Goal: Transaction & Acquisition: Purchase product/service

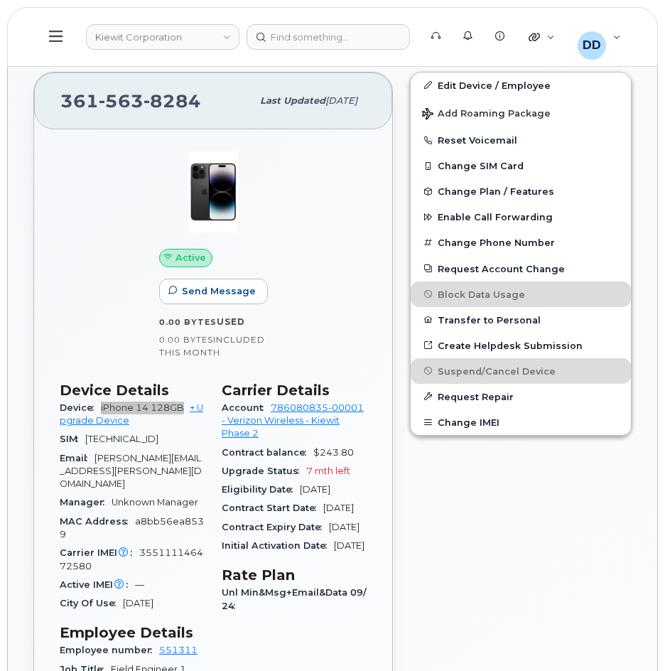
scroll to position [556, 0]
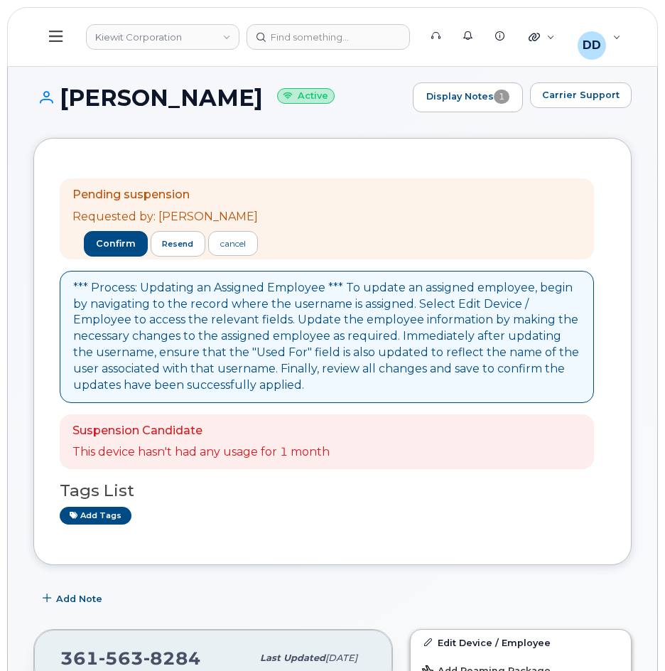
click at [53, 38] on icon at bounding box center [56, 36] width 14 height 16
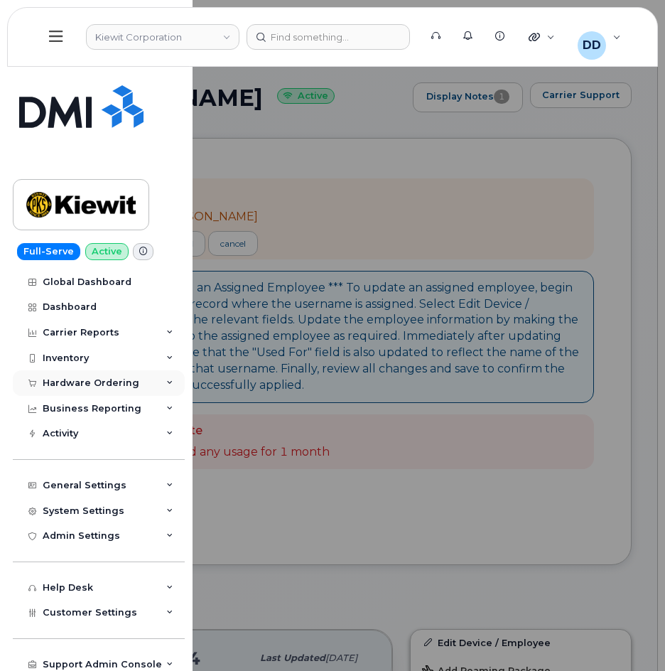
click at [79, 387] on div "Hardware Ordering" at bounding box center [91, 382] width 97 height 11
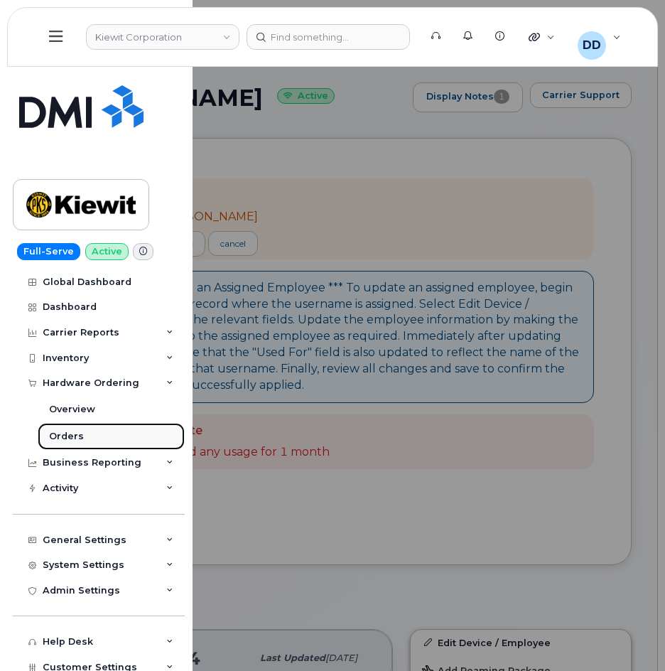
click at [65, 435] on div "Orders" at bounding box center [66, 436] width 35 height 13
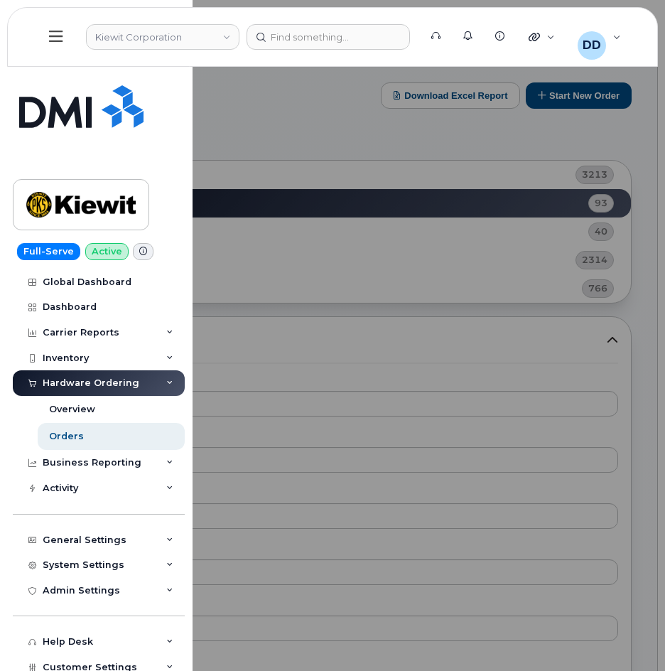
drag, startPoint x: 543, startPoint y: 131, endPoint x: 559, endPoint y: 130, distance: 16.4
click at [544, 131] on div at bounding box center [332, 335] width 665 height 671
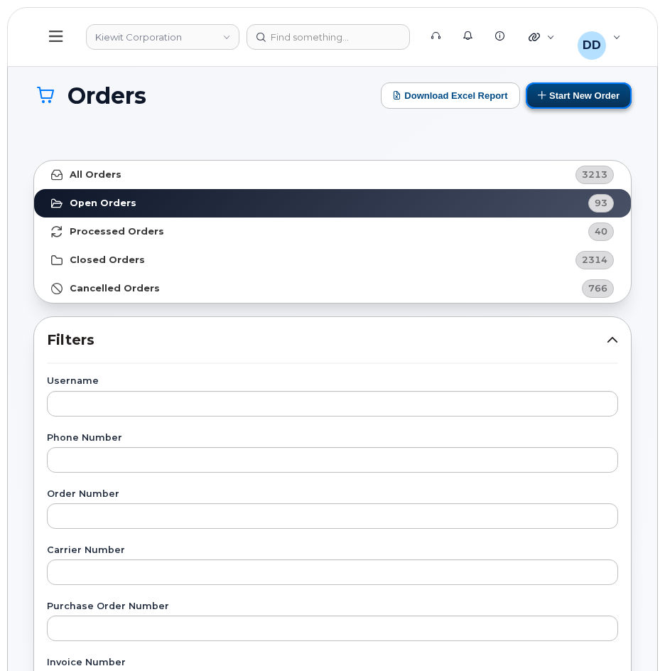
click at [585, 97] on button "Start New Order" at bounding box center [579, 95] width 106 height 26
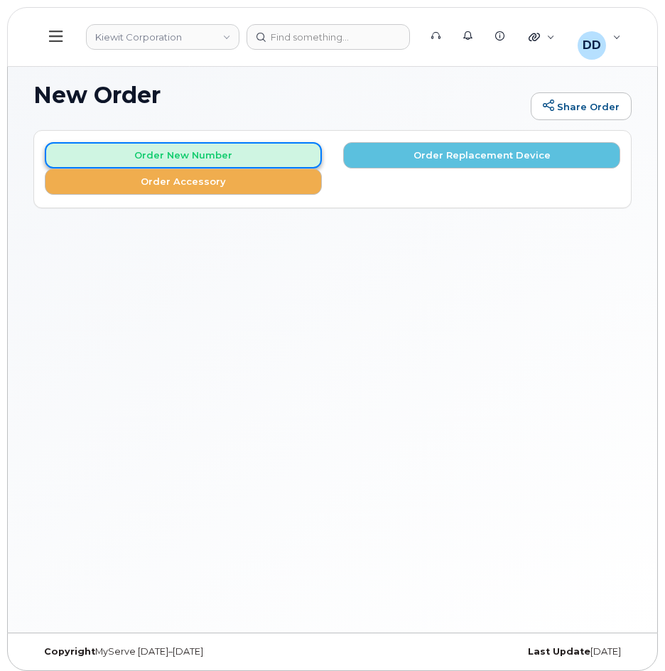
click at [219, 153] on button "Order New Number" at bounding box center [183, 155] width 277 height 26
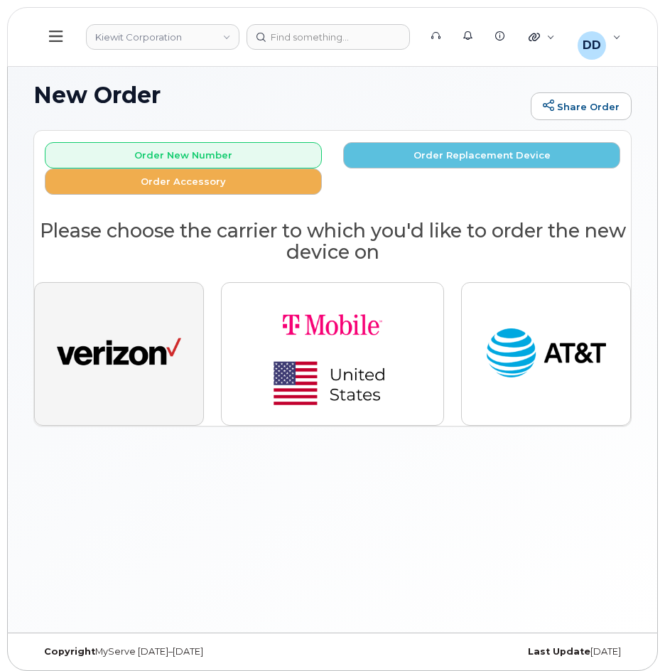
click at [158, 365] on img "button" at bounding box center [119, 354] width 124 height 64
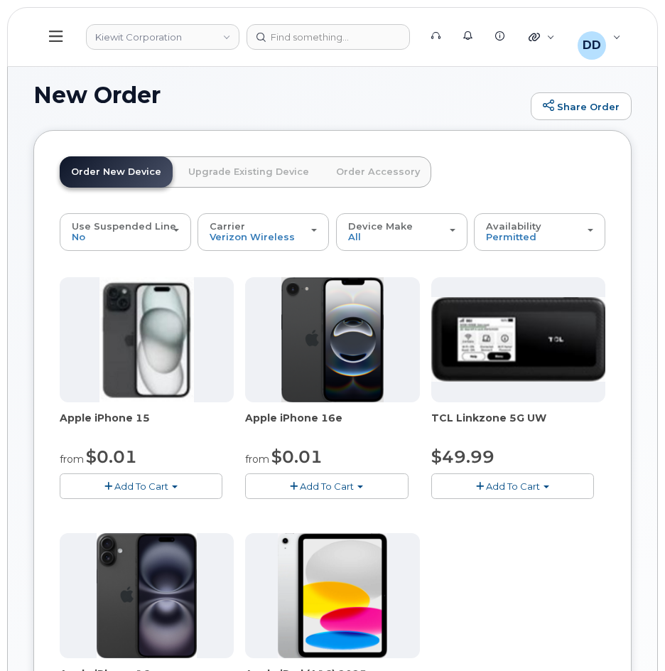
click at [327, 485] on span "Add To Cart" at bounding box center [327, 485] width 54 height 11
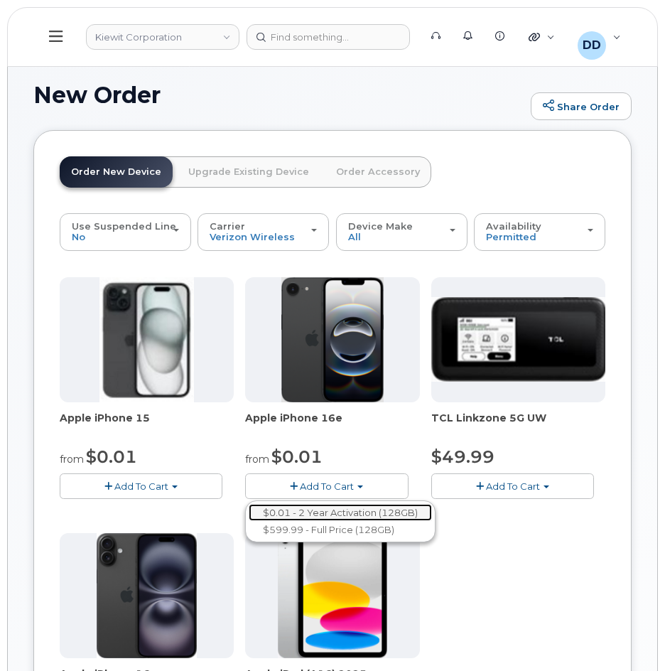
click at [337, 512] on link "$0.01 - 2 Year Activation (128GB)" at bounding box center [340, 513] width 183 height 18
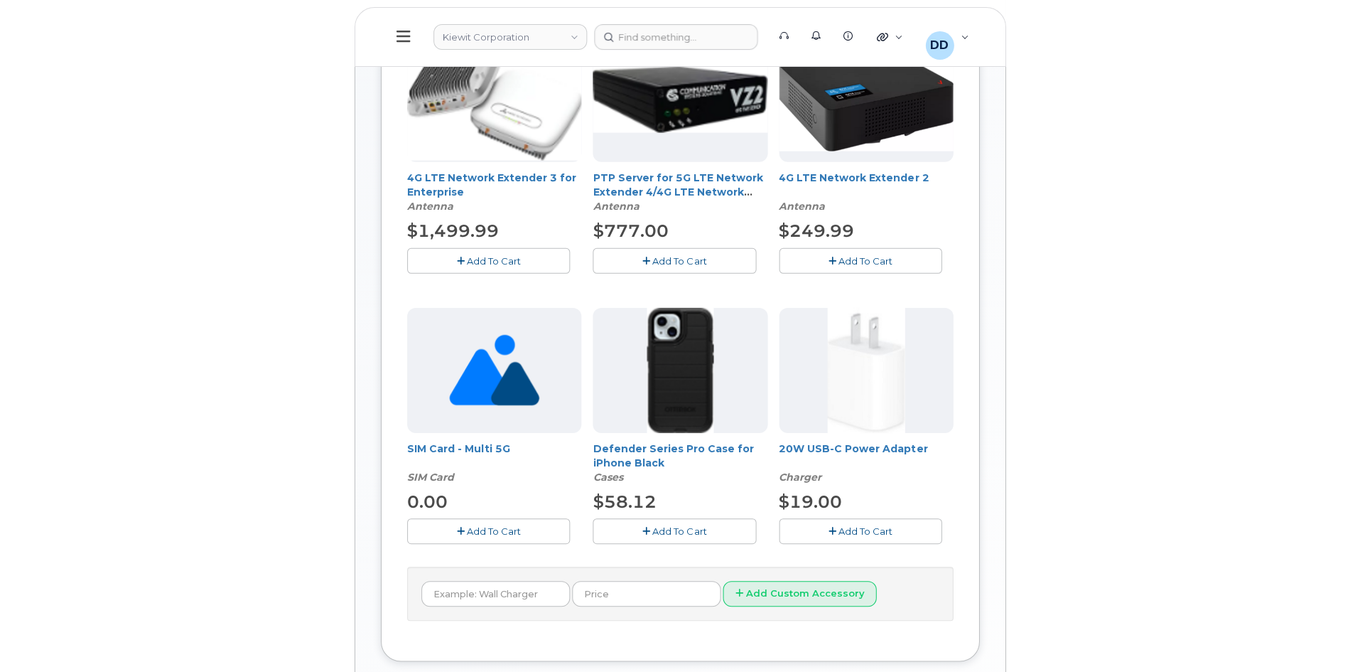
scroll to position [284, 0]
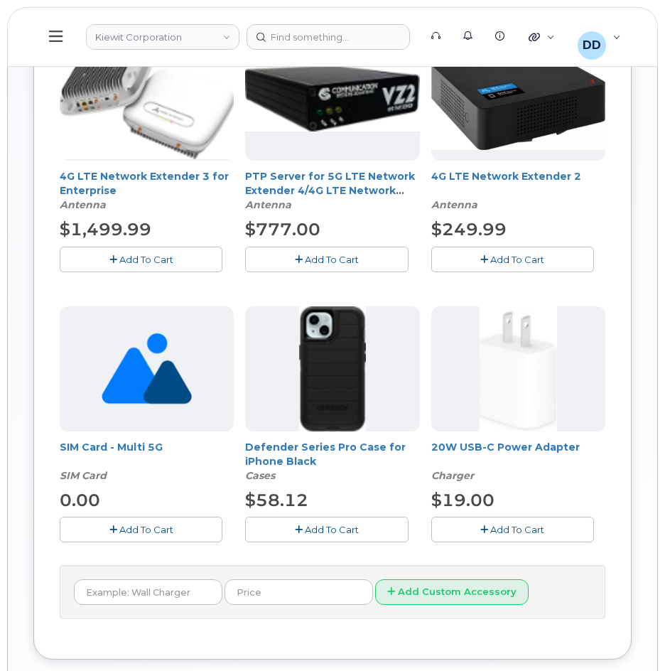
click at [338, 524] on span "Add To Cart" at bounding box center [332, 529] width 54 height 11
click at [532, 522] on button "Add To Cart" at bounding box center [512, 529] width 163 height 25
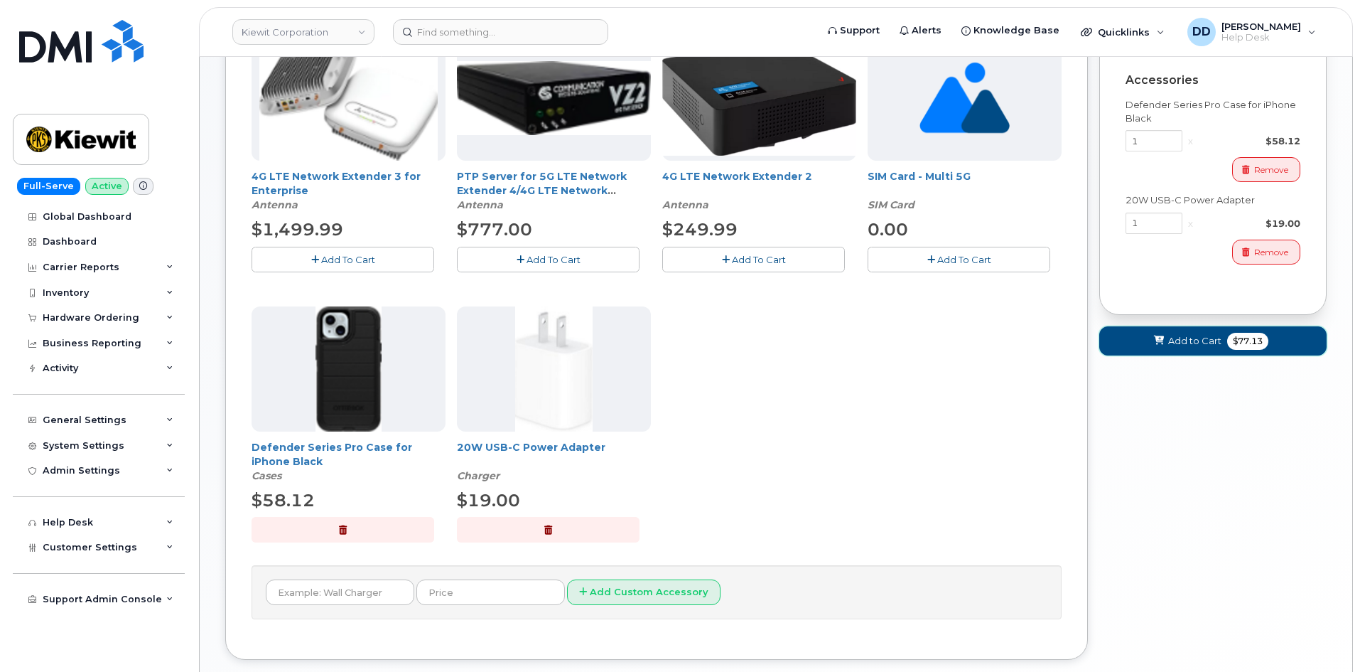
click at [665, 338] on span "Add to Cart" at bounding box center [1194, 341] width 53 height 14
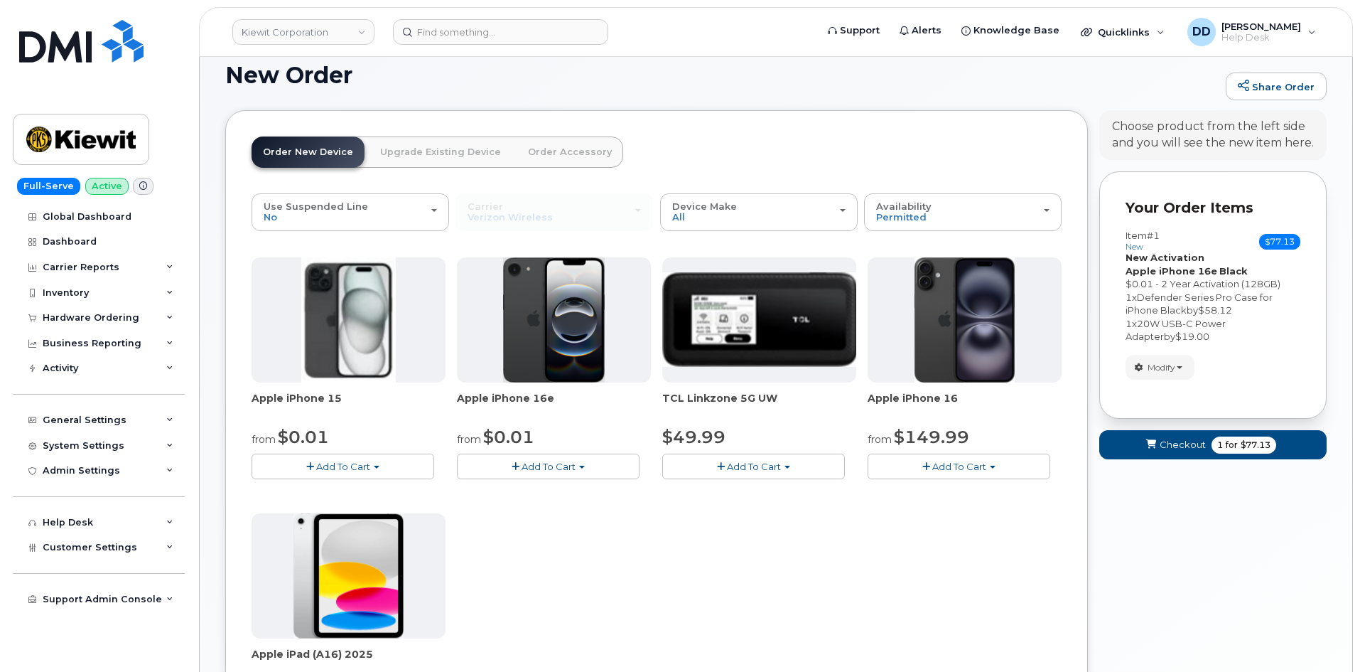
scroll to position [19, 0]
click at [665, 441] on span "Checkout" at bounding box center [1183, 446] width 46 height 14
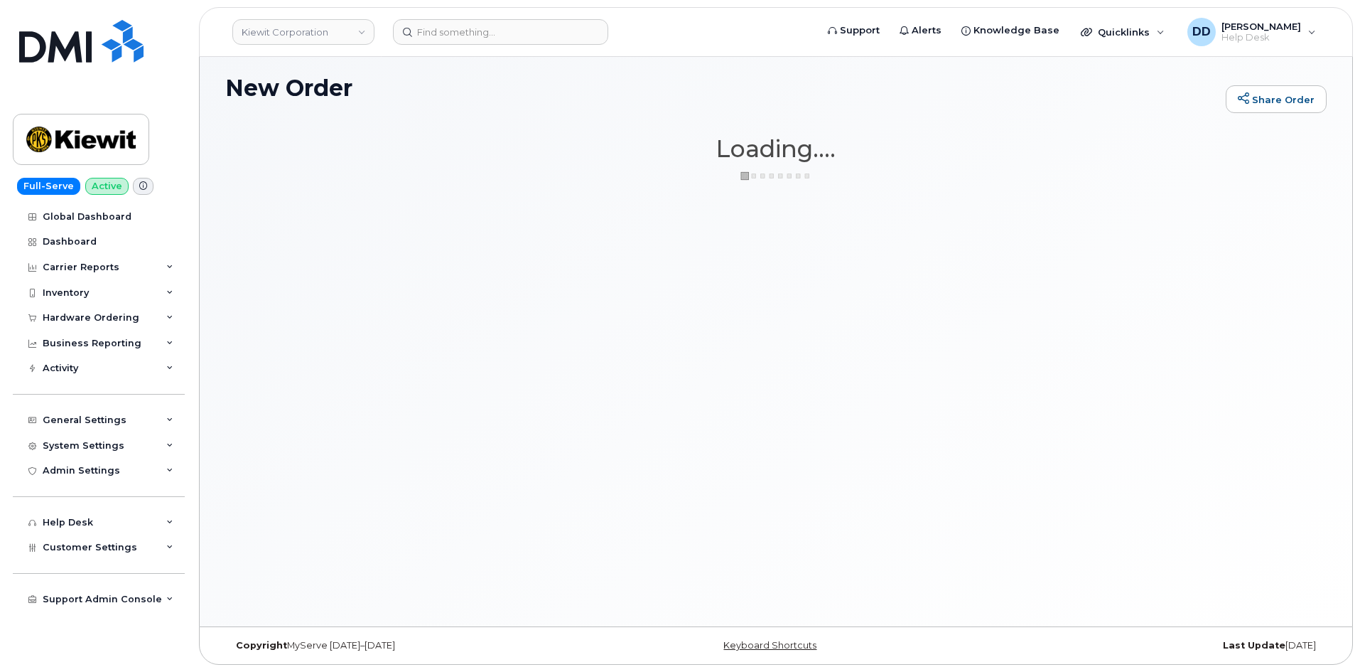
scroll to position [7, 0]
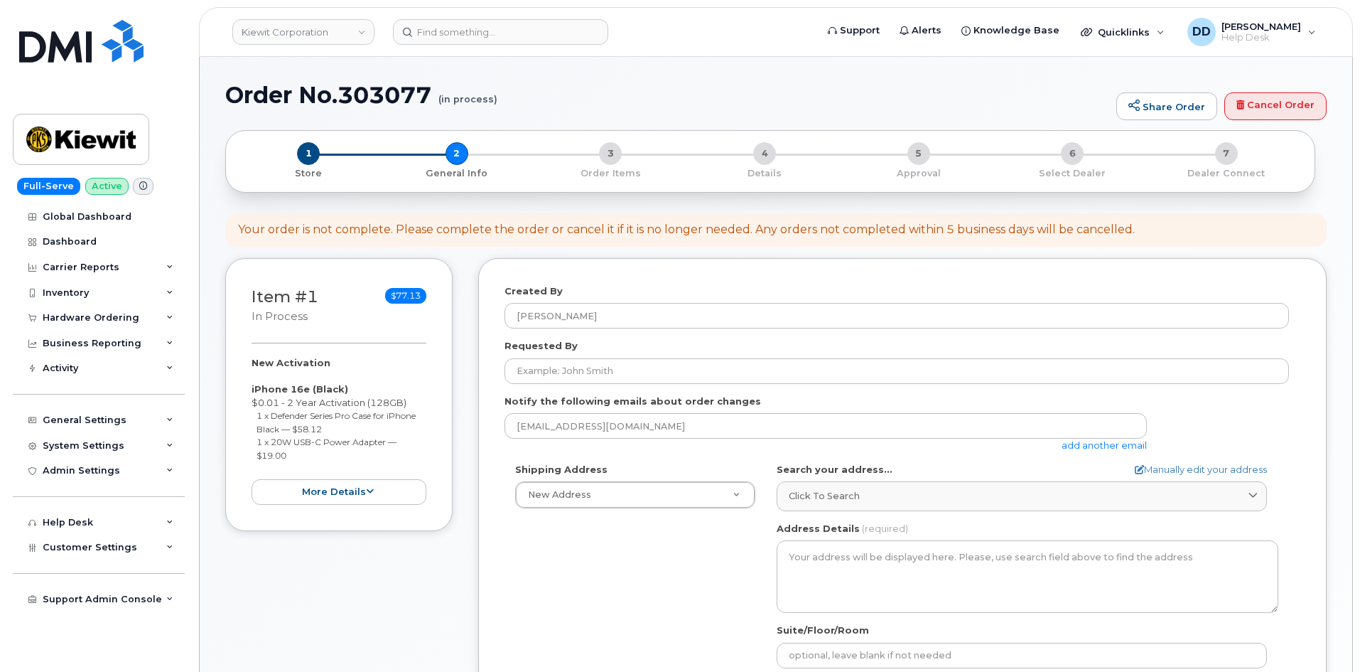
select select
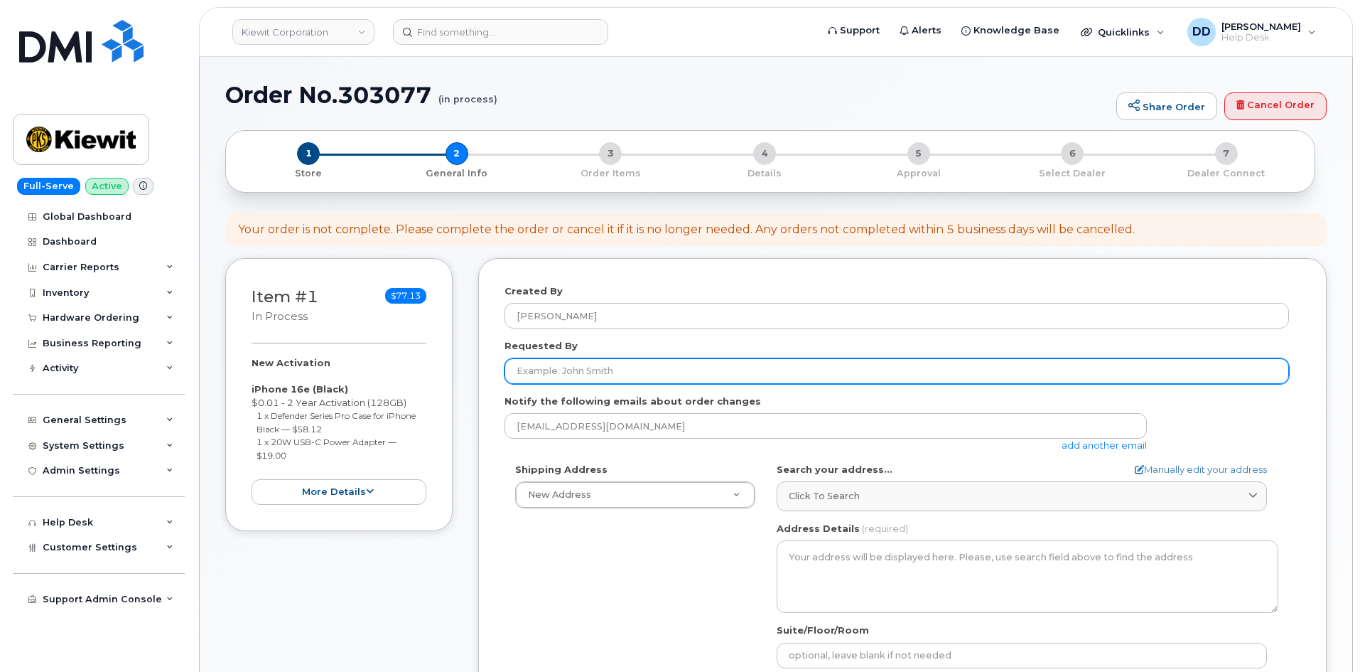
click at [671, 369] on input "Requested By" at bounding box center [897, 371] width 785 height 26
paste input "Joshua Taylor"
type input "Joshua Taylor"
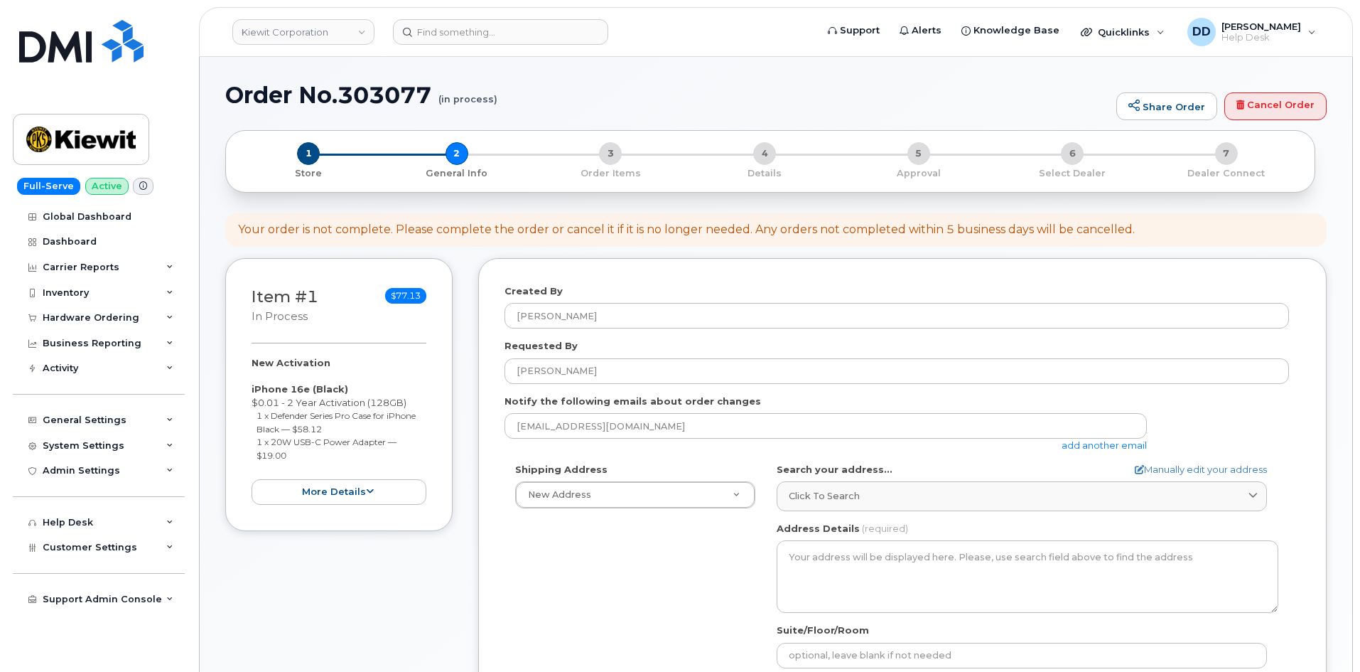
drag, startPoint x: 642, startPoint y: 561, endPoint x: 640, endPoint y: 578, distance: 17.2
click at [642, 561] on div "Shipping Address New Address New Address 4650 Business Center Dr. 455 Old Scott…" at bounding box center [897, 626] width 785 height 326
drag, startPoint x: 1198, startPoint y: 469, endPoint x: 1223, endPoint y: 458, distance: 27.4
click at [1198, 469] on link "Manually edit your address" at bounding box center [1201, 470] width 132 height 14
select select
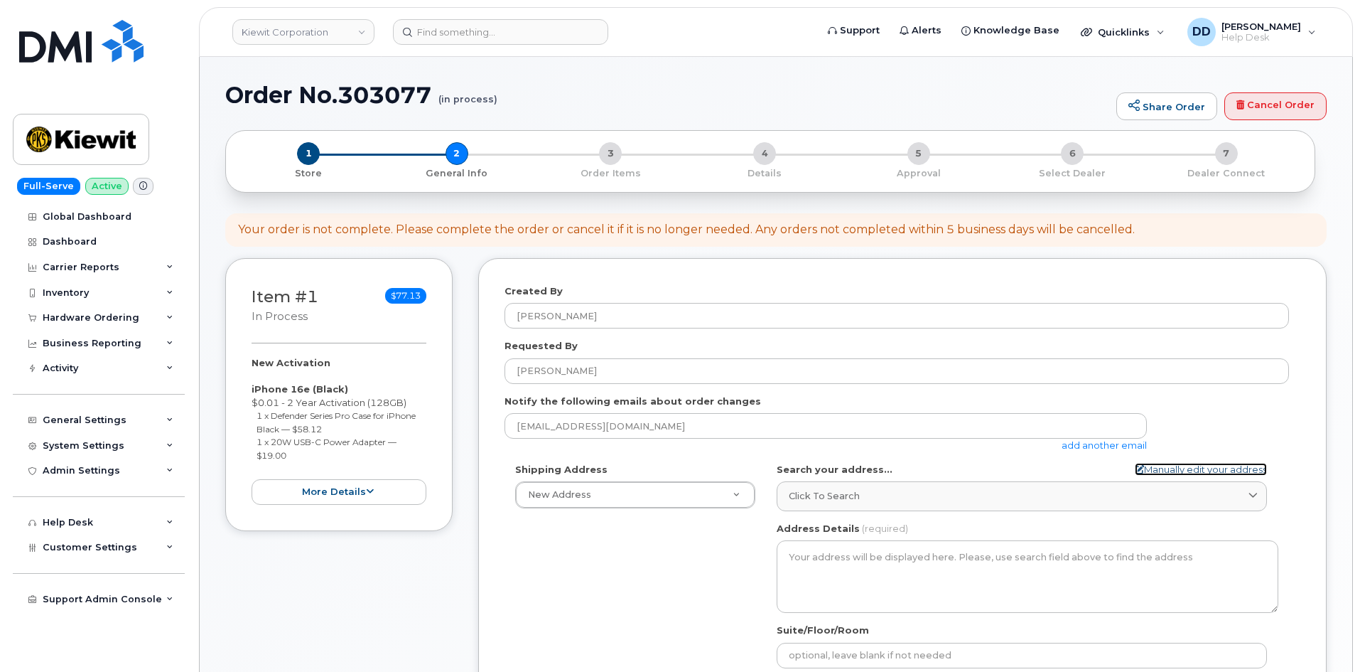
select select
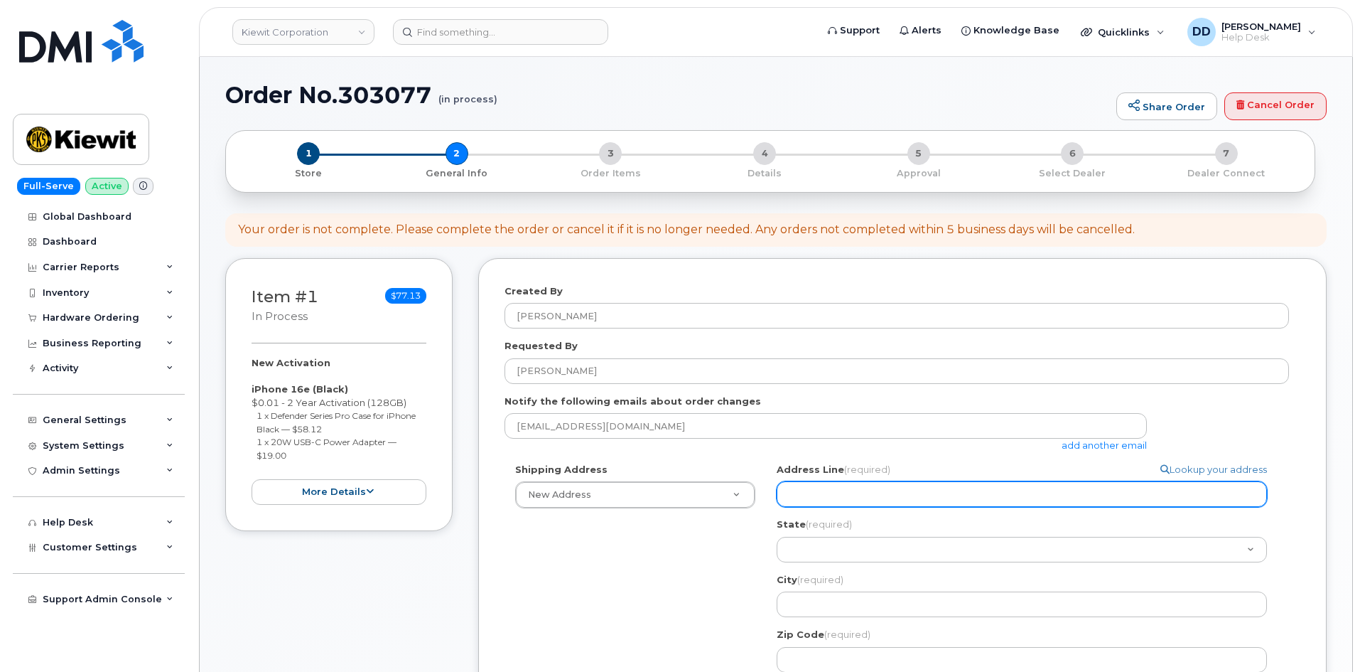
click at [837, 495] on input "Address Line (required)" at bounding box center [1022, 494] width 490 height 26
paste input "770 Kemp Bottom Rd."
select select
type input "770 Kemp Bottom Rd."
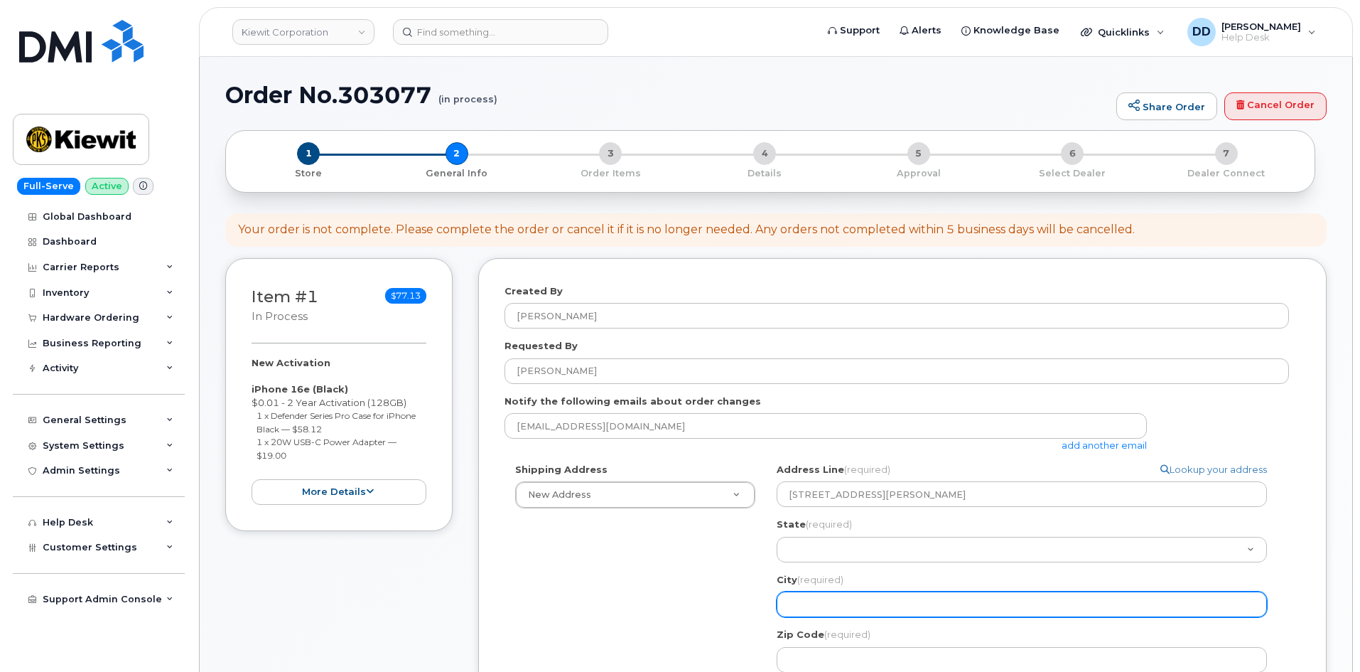
click at [829, 606] on input "City (required)" at bounding box center [1022, 604] width 490 height 26
paste input "Vicksburg"
select select
type input "Vicksburg"
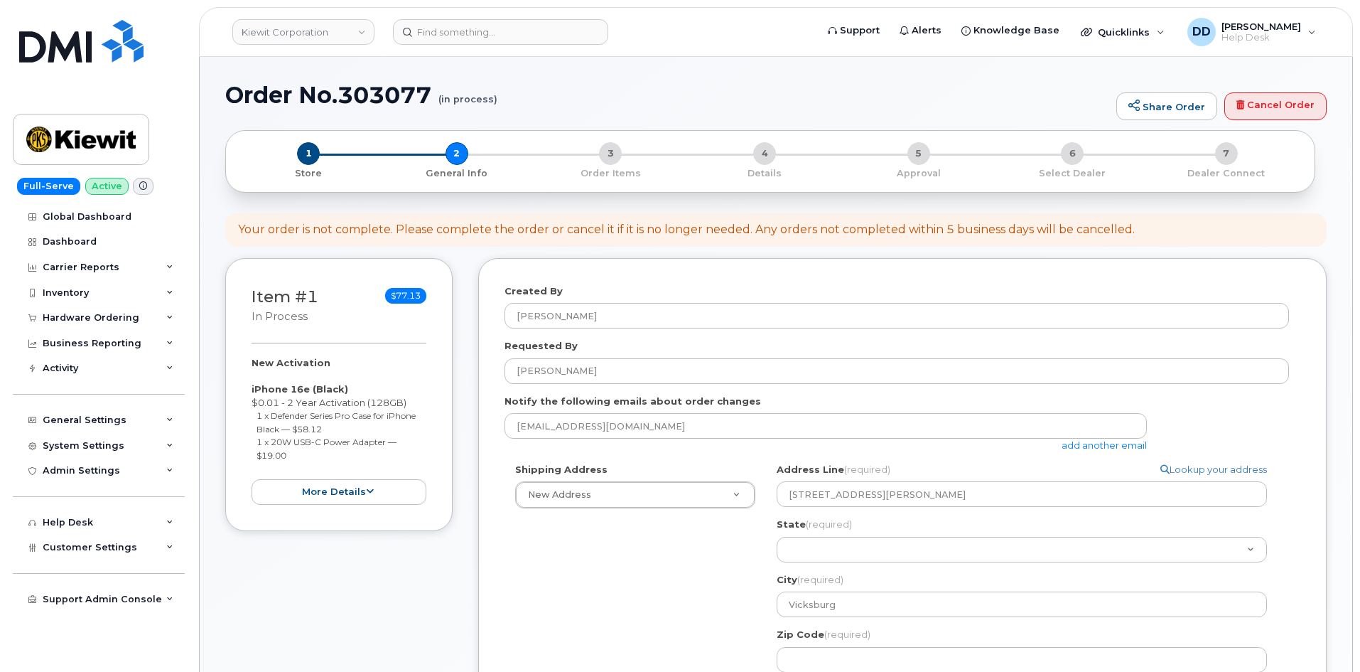
click at [619, 559] on div "Shipping Address New Address New Address 4650 Business Center Dr. 455 Old Scott…" at bounding box center [897, 656] width 785 height 386
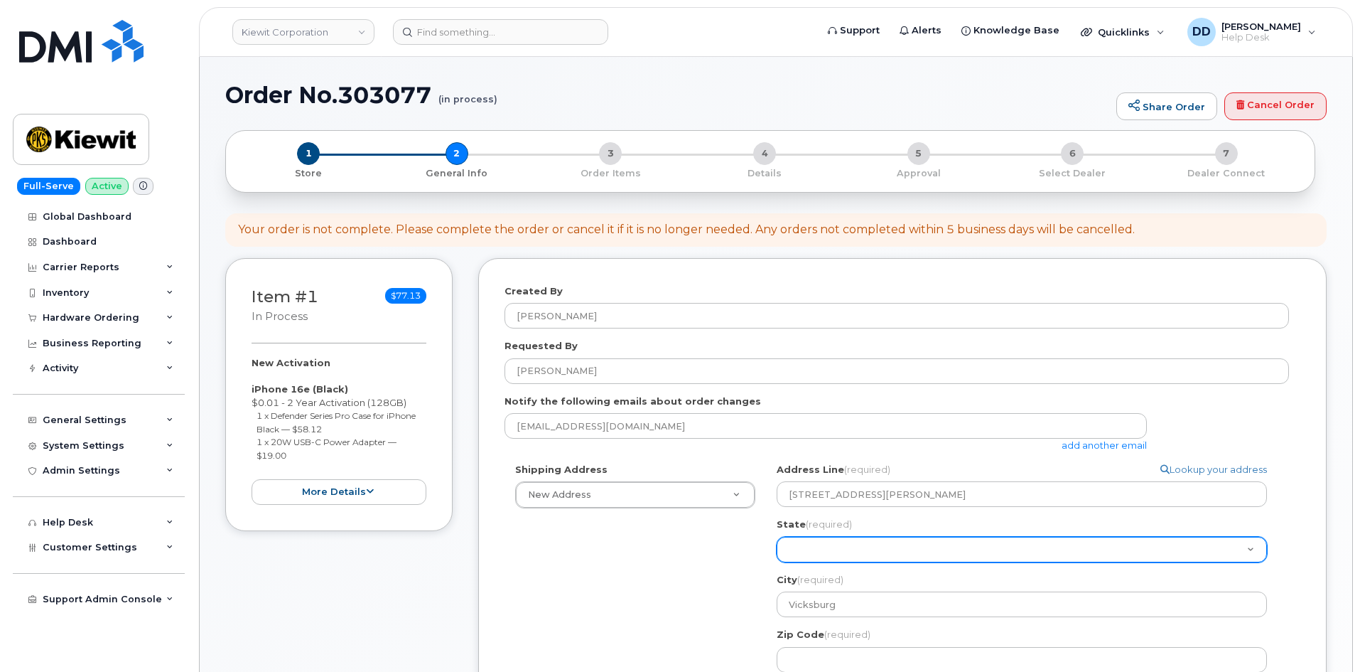
click at [868, 542] on select "Alabama Alaska American Samoa Arizona Arkansas California Colorado Connecticut …" at bounding box center [1022, 550] width 490 height 26
select select "MS"
click at [777, 537] on select "Alabama Alaska American Samoa Arizona Arkansas California Colorado Connecticut …" at bounding box center [1022, 550] width 490 height 26
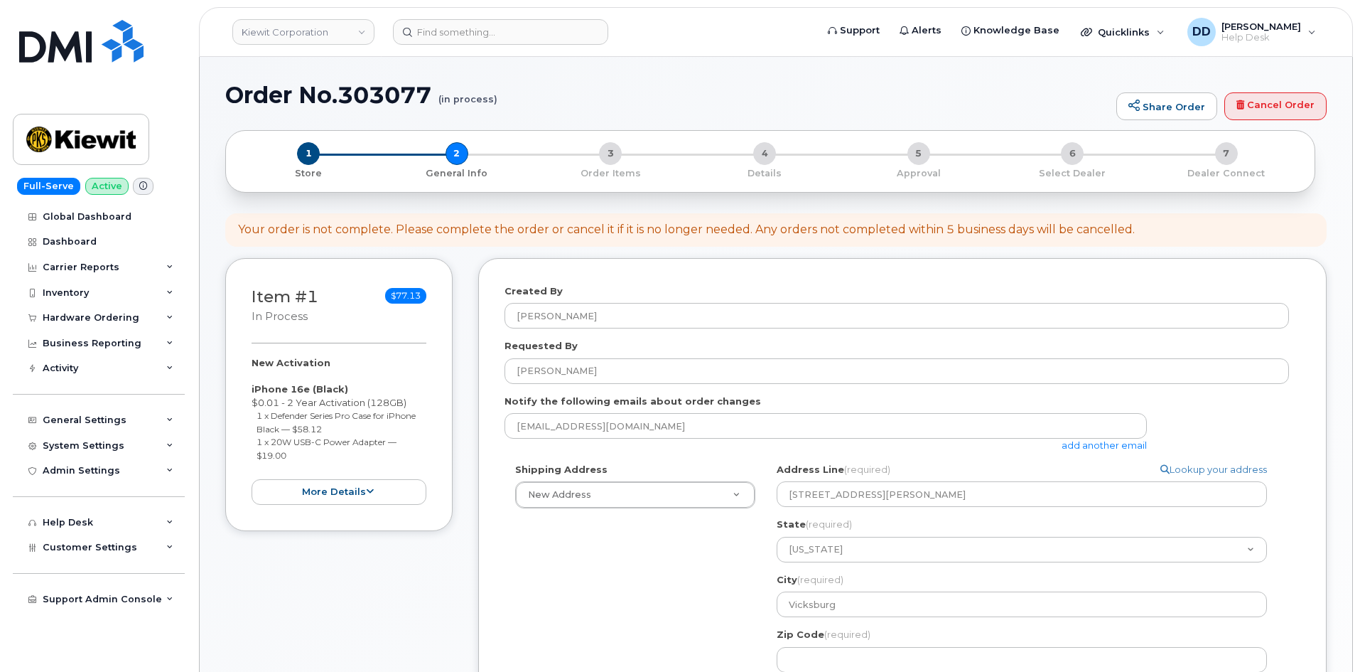
click at [703, 548] on div "Shipping Address New Address New Address 4650 Business Center Dr. 455 Old Scott…" at bounding box center [897, 656] width 785 height 386
click at [824, 654] on input "Zip Code (required)" at bounding box center [1022, 660] width 490 height 26
paste input "39180"
select select
type input "39180"
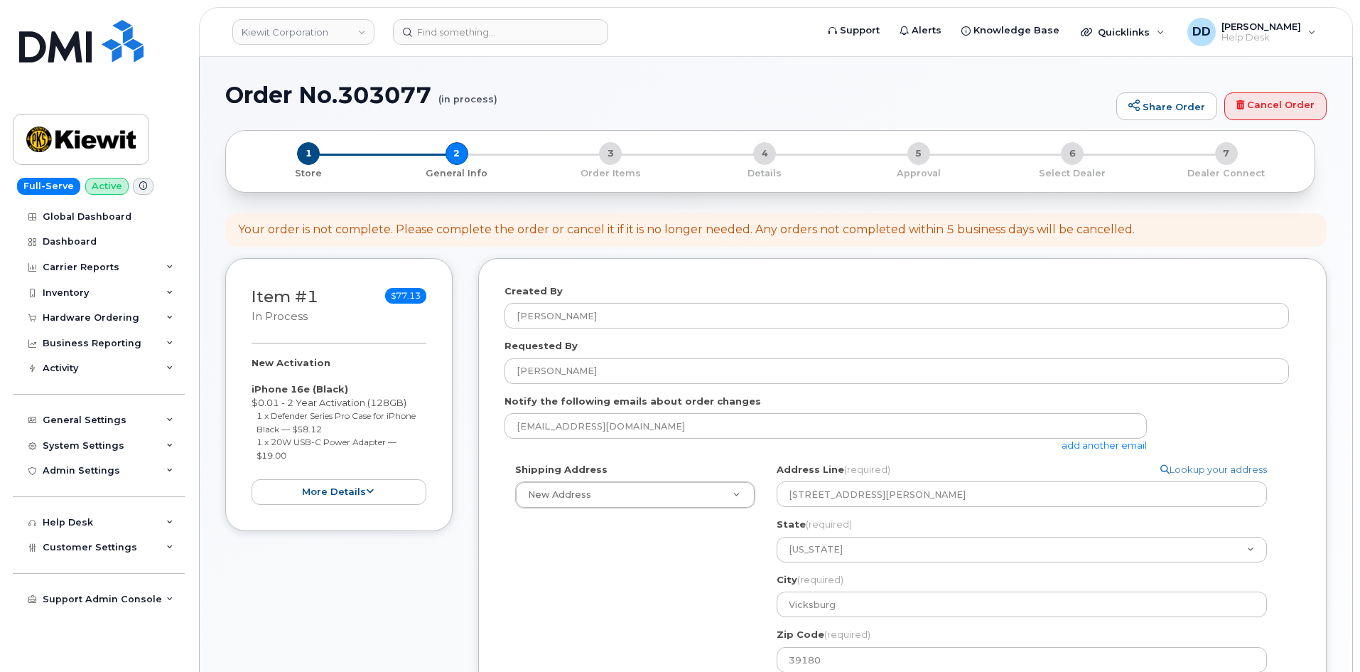
click at [696, 607] on div "Shipping Address New Address New Address 4650 Business Center Dr. 455 Old Scott…" at bounding box center [897, 656] width 785 height 386
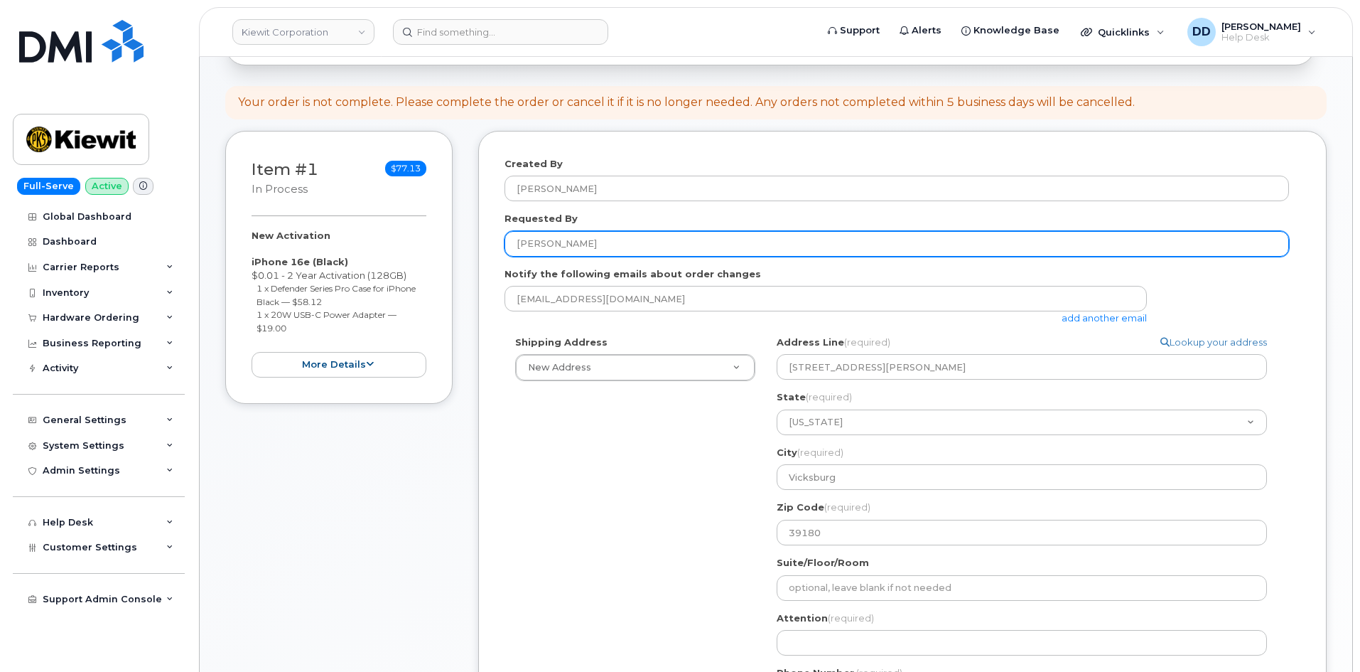
scroll to position [122, 0]
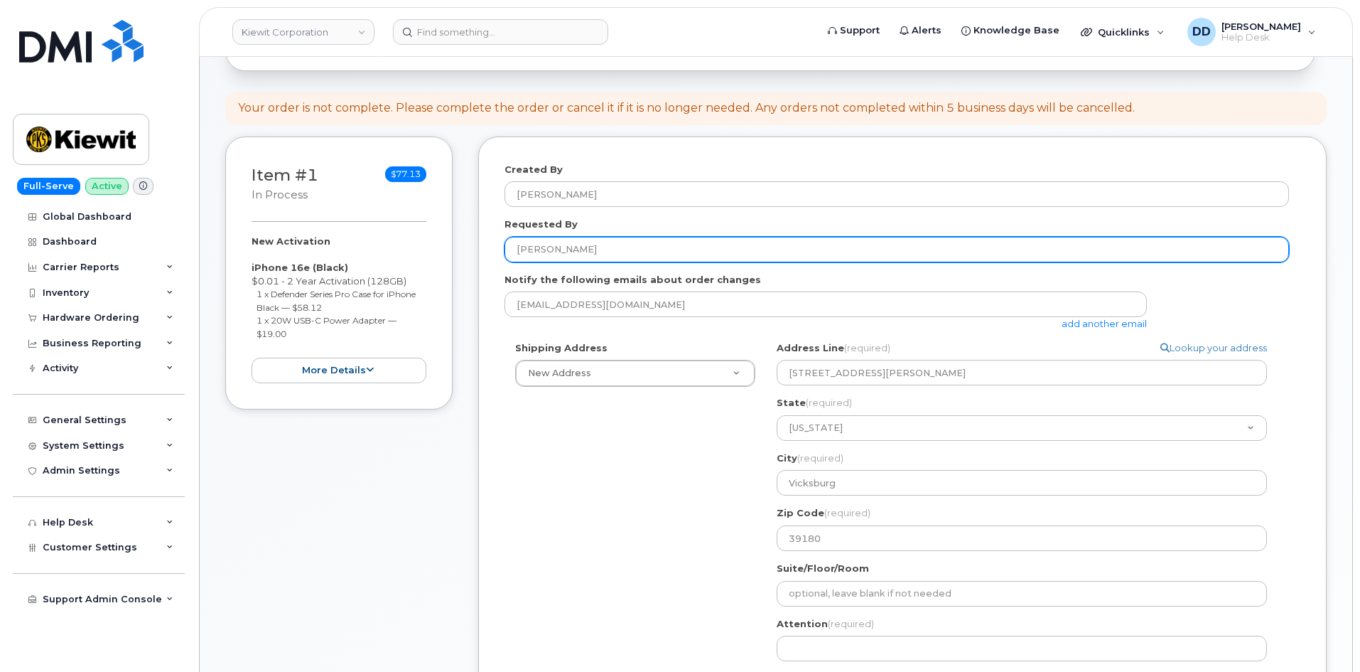
drag, startPoint x: 552, startPoint y: 247, endPoint x: 513, endPoint y: 250, distance: 39.3
click at [513, 250] on input "[PERSON_NAME]" at bounding box center [897, 250] width 785 height 26
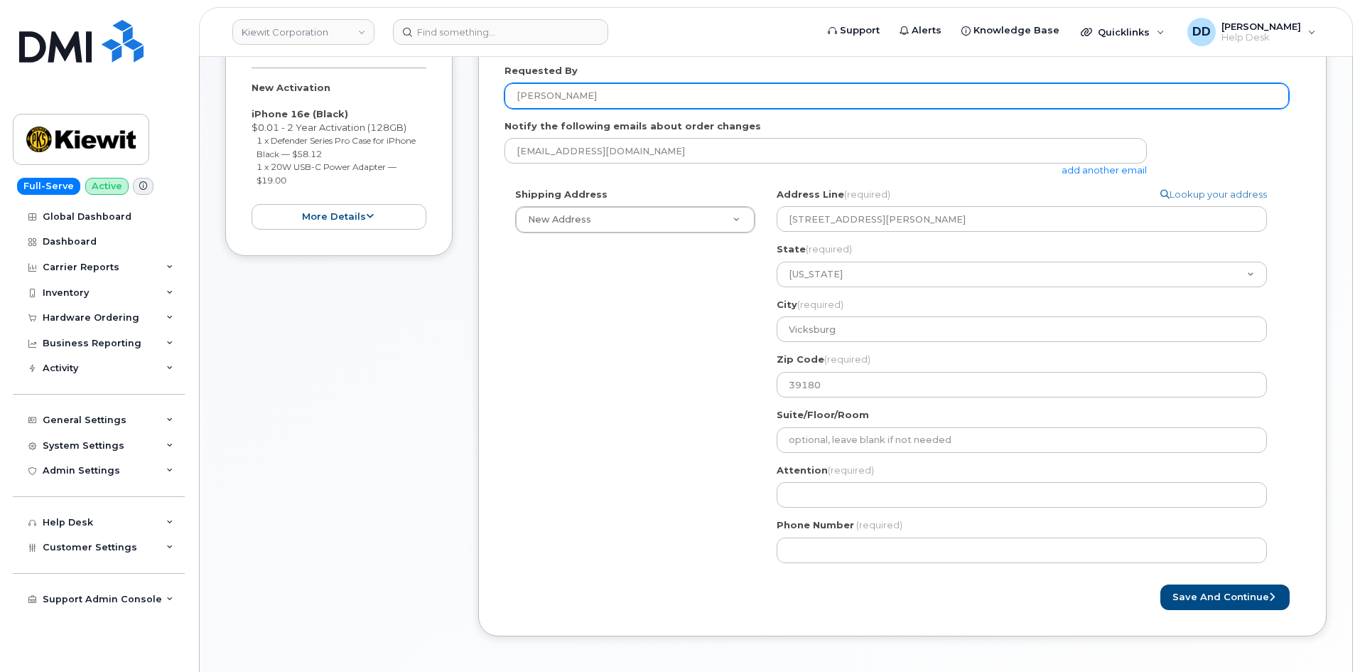
scroll to position [282, 0]
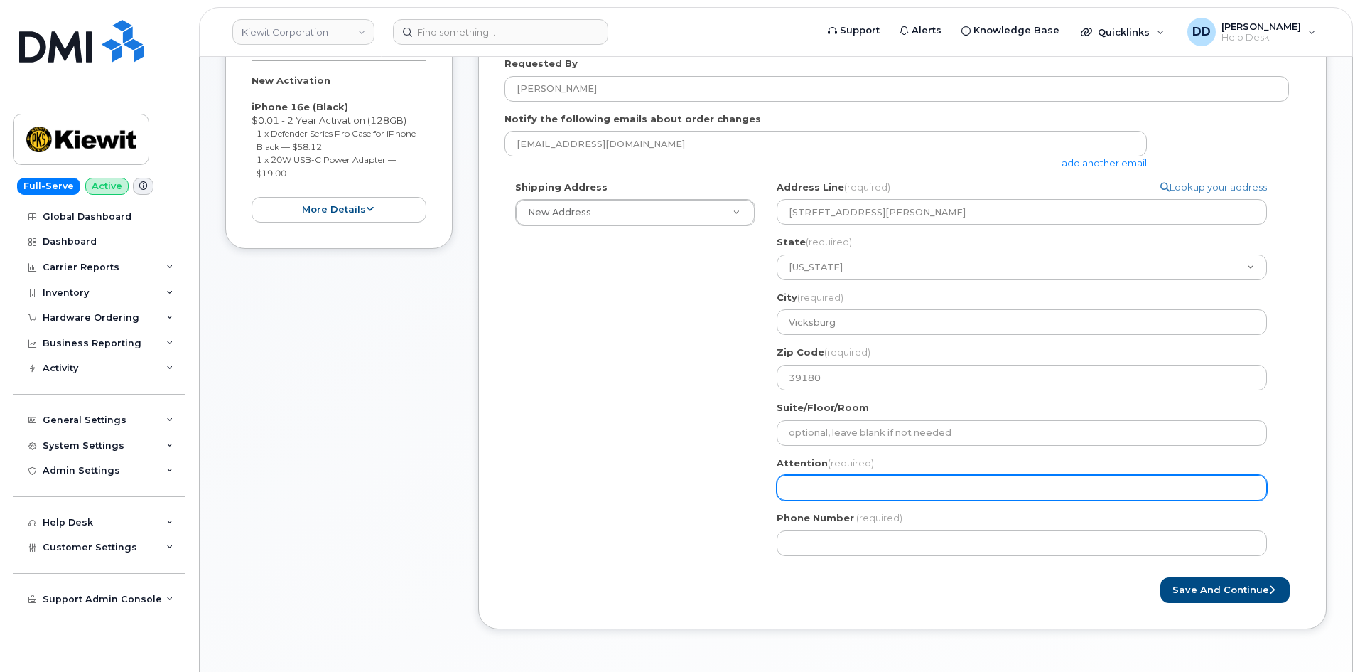
click at [839, 493] on input "Attention (required)" at bounding box center [1022, 488] width 490 height 26
paste input "[PERSON_NAME]"
select select
type input "[PERSON_NAME]"
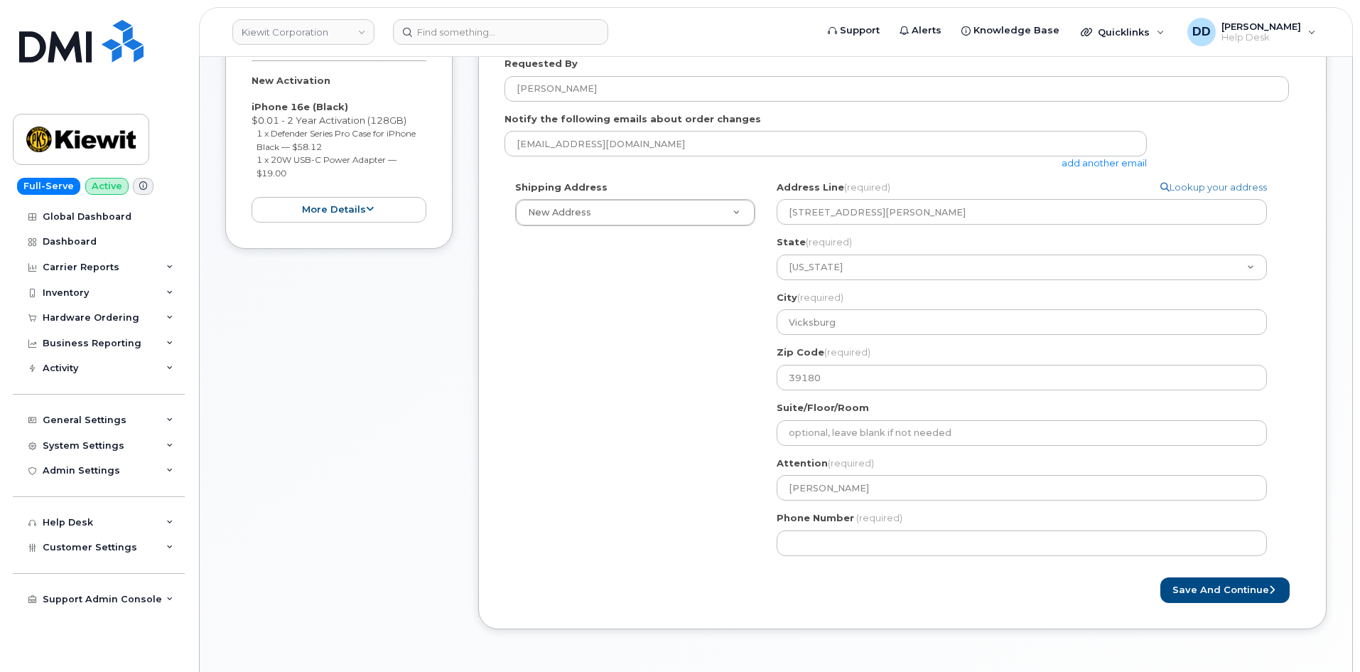
click at [637, 579] on div "Save and Continue" at bounding box center [903, 590] width 796 height 26
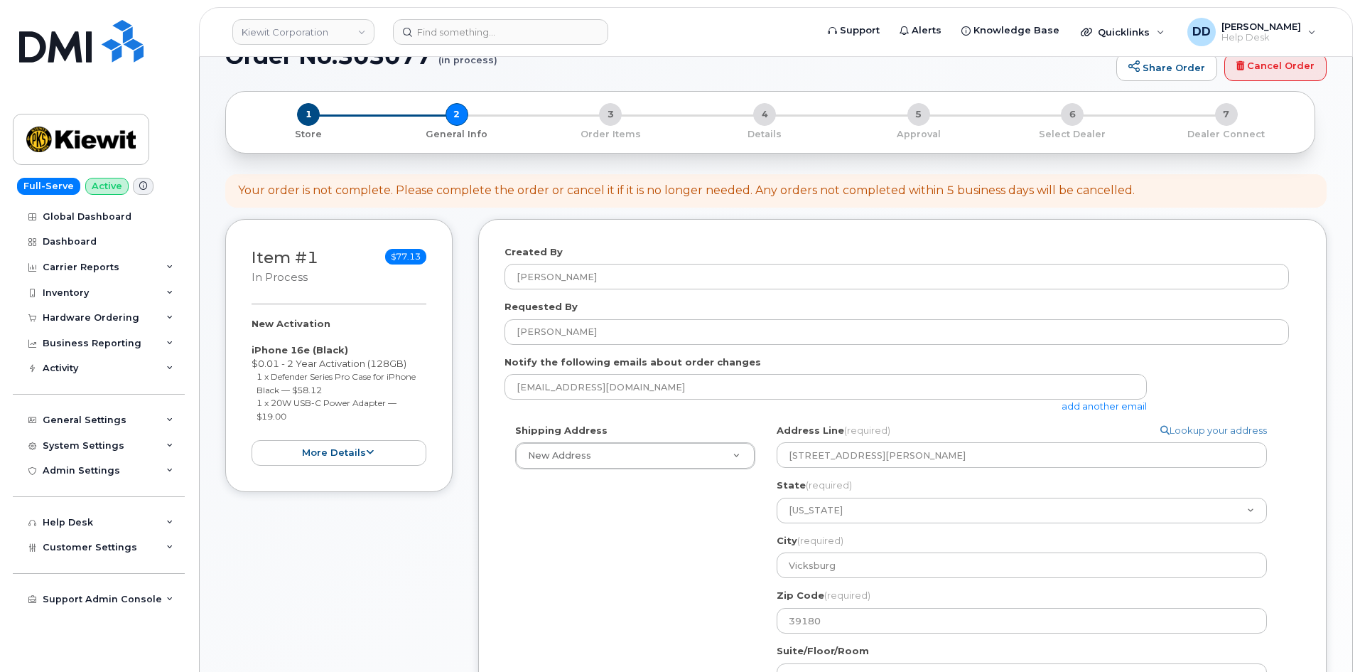
scroll to position [0, 0]
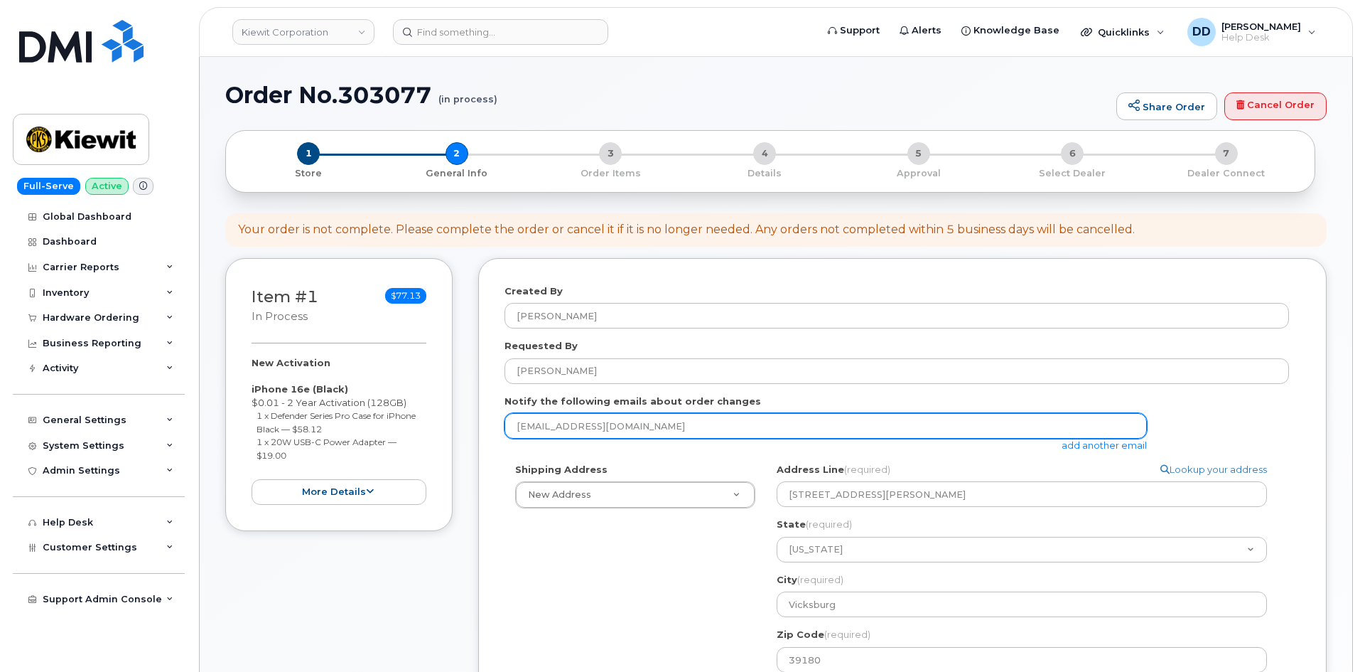
drag, startPoint x: 627, startPoint y: 426, endPoint x: 496, endPoint y: 434, distance: 131.0
click at [496, 434] on div "Created By David Davis Requested By Joshua Taylor Notify the following emails a…" at bounding box center [902, 585] width 849 height 654
paste input "Joshua.Taylor5@Kiewit"
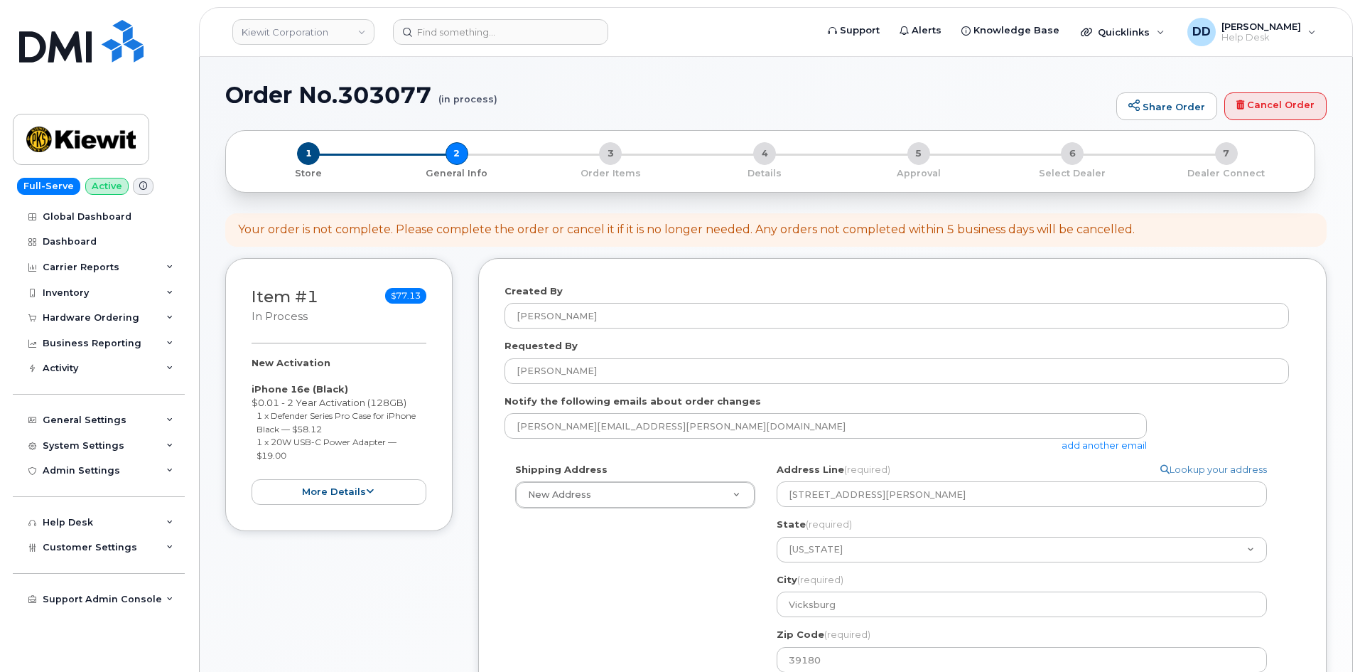
click at [613, 574] on div "Shipping Address New Address New Address 4650 Business Center Dr. 455 Old Scott…" at bounding box center [897, 656] width 785 height 386
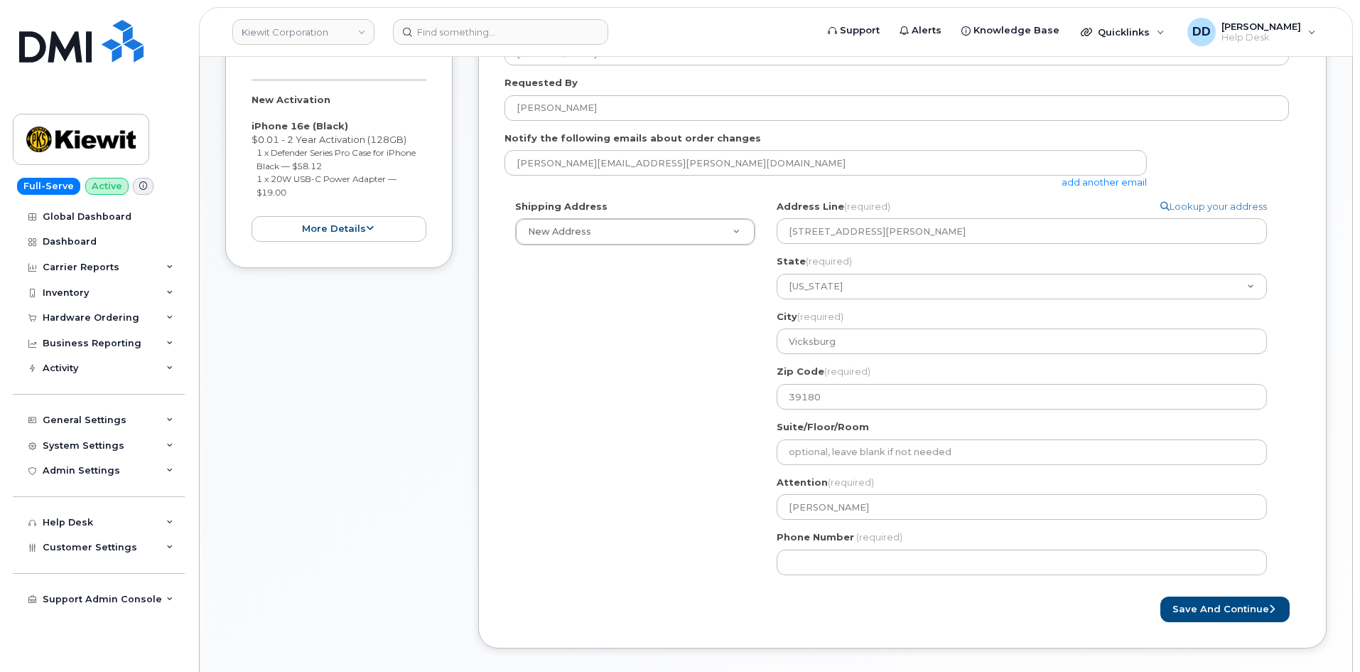
scroll to position [292, 0]
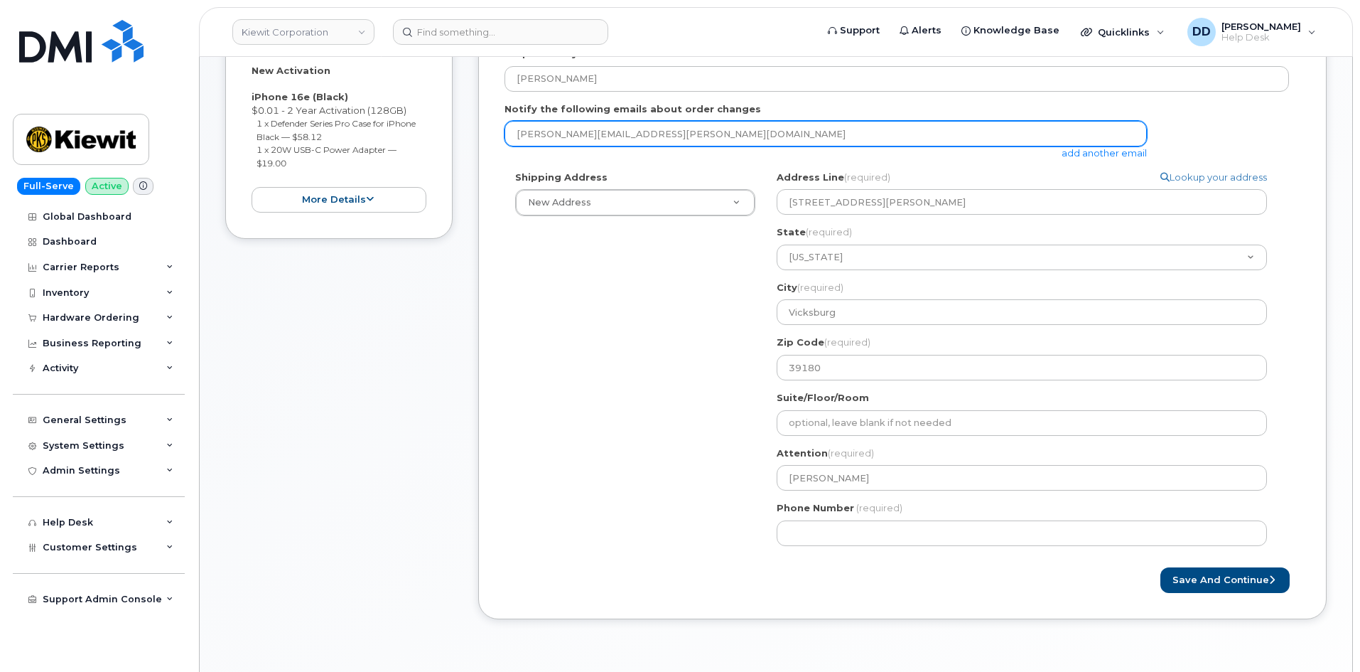
click at [657, 134] on input "Joshua.Taylor5@Kiewit.com" at bounding box center [826, 134] width 642 height 26
drag, startPoint x: 641, startPoint y: 136, endPoint x: 504, endPoint y: 136, distance: 137.2
click at [504, 136] on div "Created By David Davis Requested By Joshua Taylor Notify the following emails a…" at bounding box center [902, 293] width 849 height 654
type input "[PERSON_NAME][EMAIL_ADDRESS][PERSON_NAME][DOMAIN_NAME]"
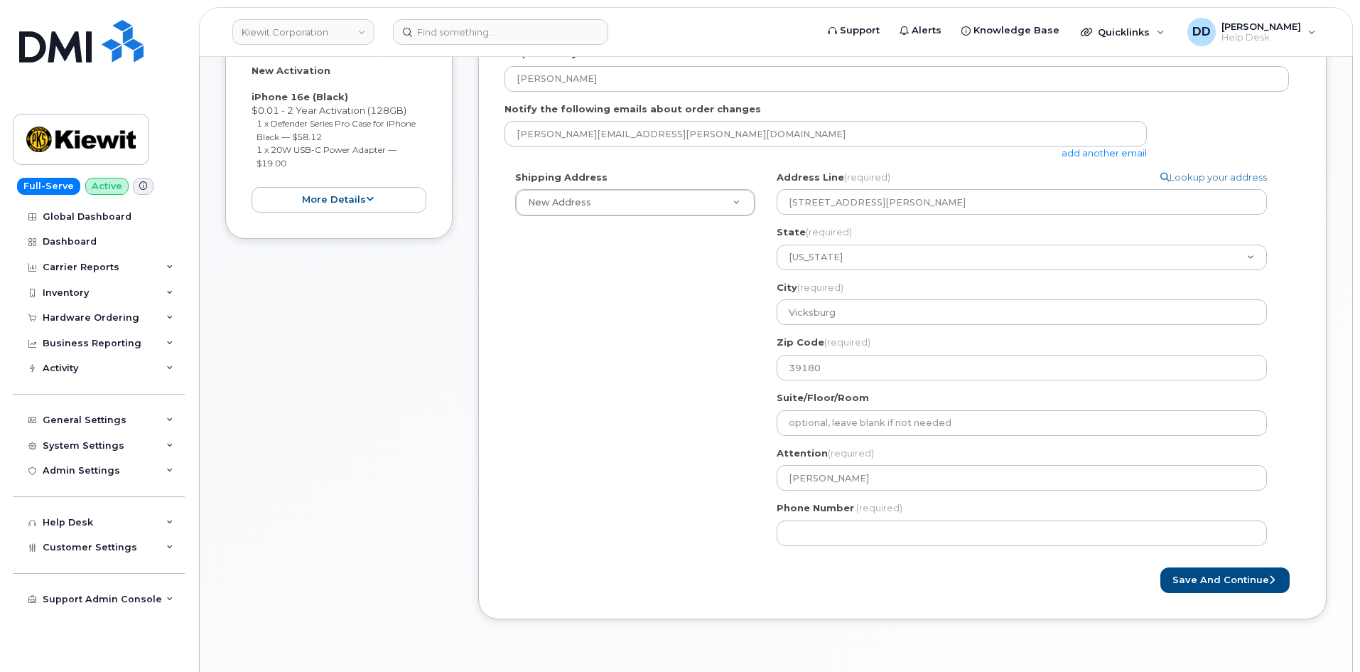
click at [561, 310] on div "Shipping Address New Address New Address 4650 Business Center Dr. 455 Old Scott…" at bounding box center [897, 364] width 785 height 386
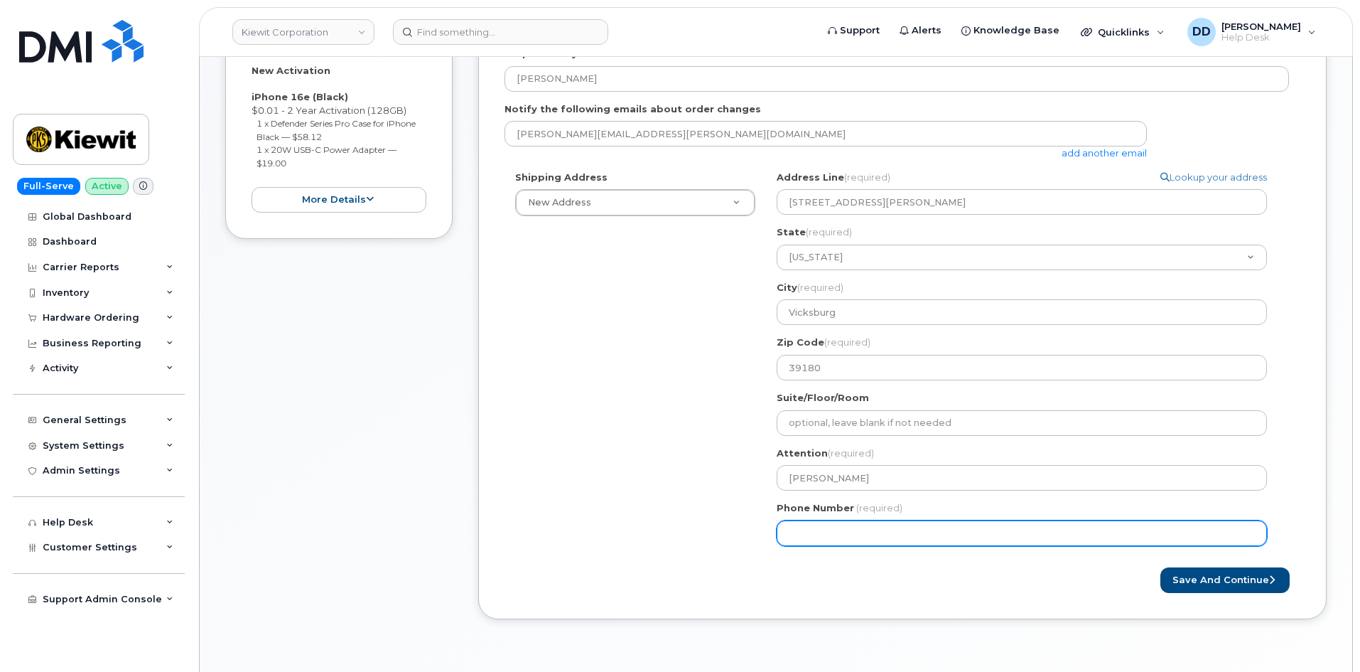
click at [809, 531] on input "Phone Number" at bounding box center [1022, 533] width 490 height 26
paste input "8325140712"
select select
type input "8325140712"
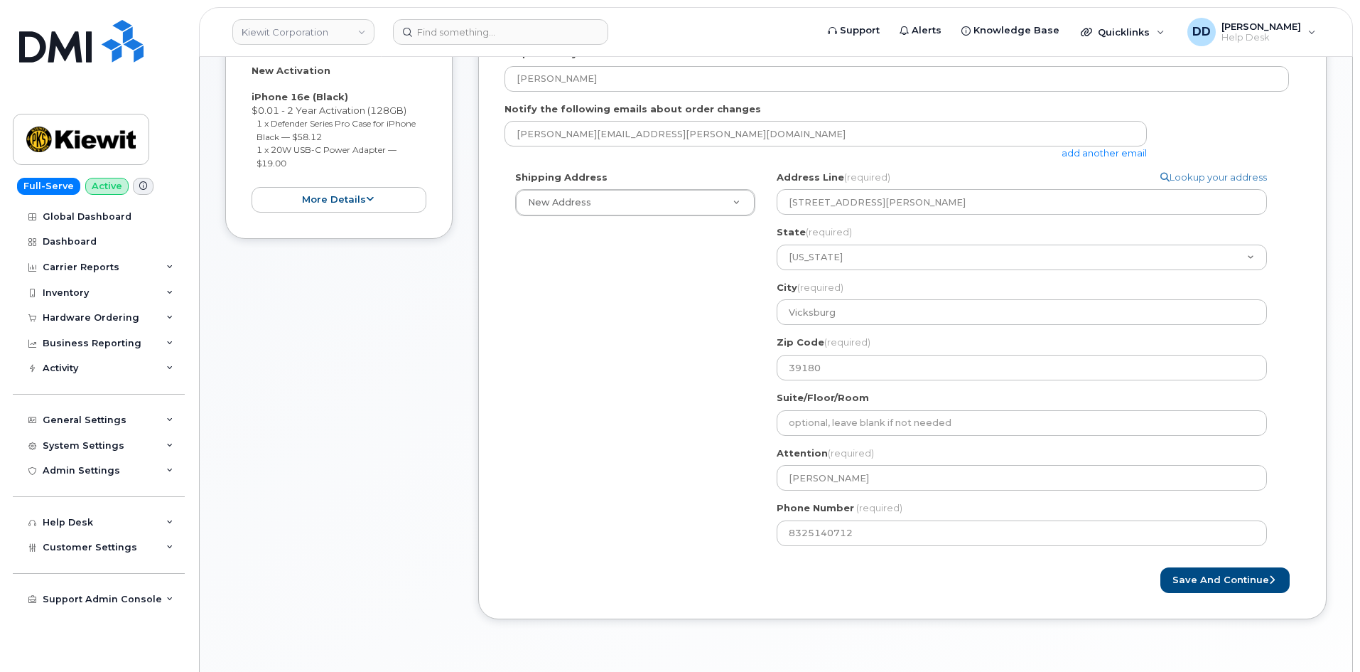
click at [672, 557] on form "Created By David Davis Requested By Joshua Taylor Notify the following emails a…" at bounding box center [903, 292] width 796 height 601
click at [1186, 578] on button "Save and Continue" at bounding box center [1225, 580] width 129 height 26
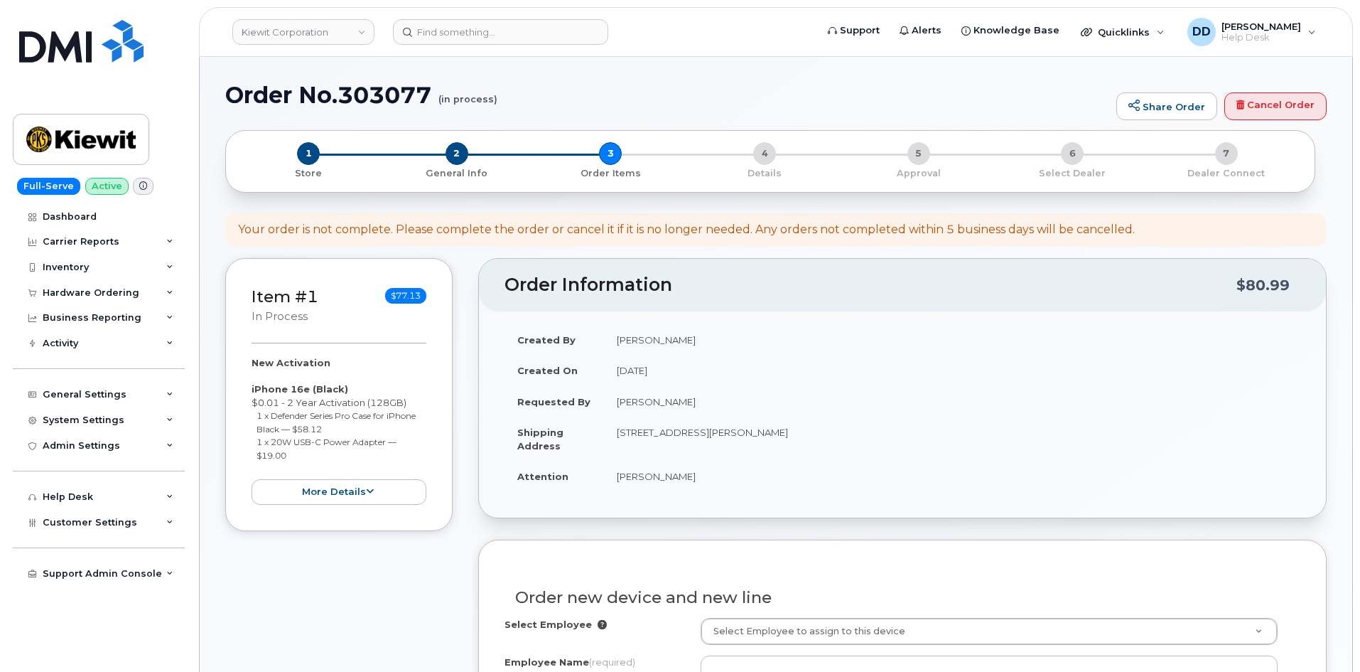
select select
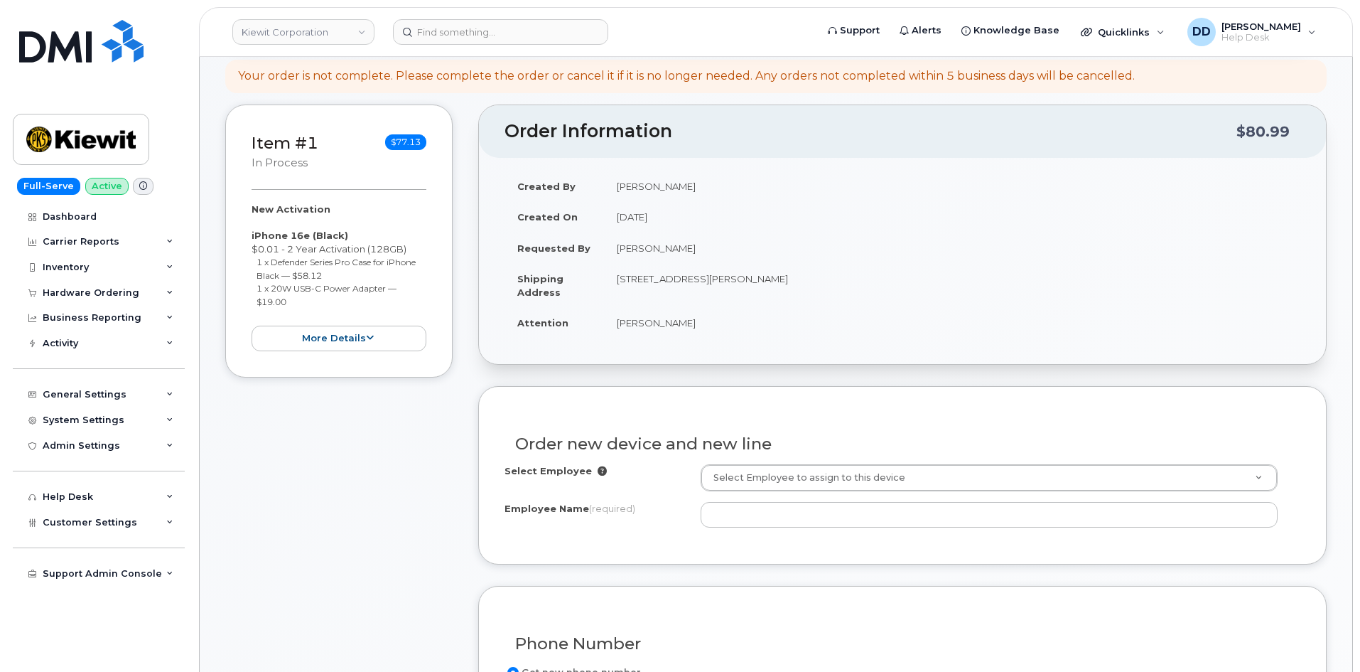
scroll to position [161, 0]
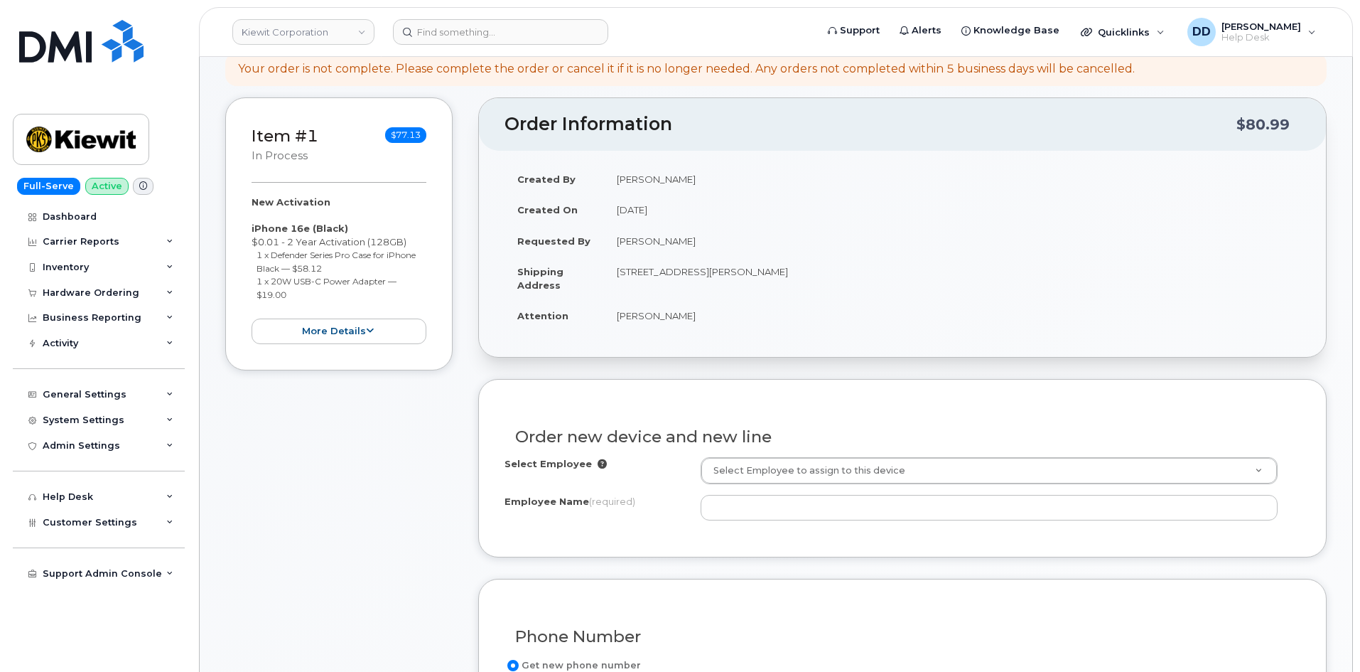
drag, startPoint x: 688, startPoint y: 237, endPoint x: 613, endPoint y: 239, distance: 74.7
click at [613, 239] on td "[PERSON_NAME]" at bounding box center [952, 240] width 696 height 31
copy td "[PERSON_NAME]"
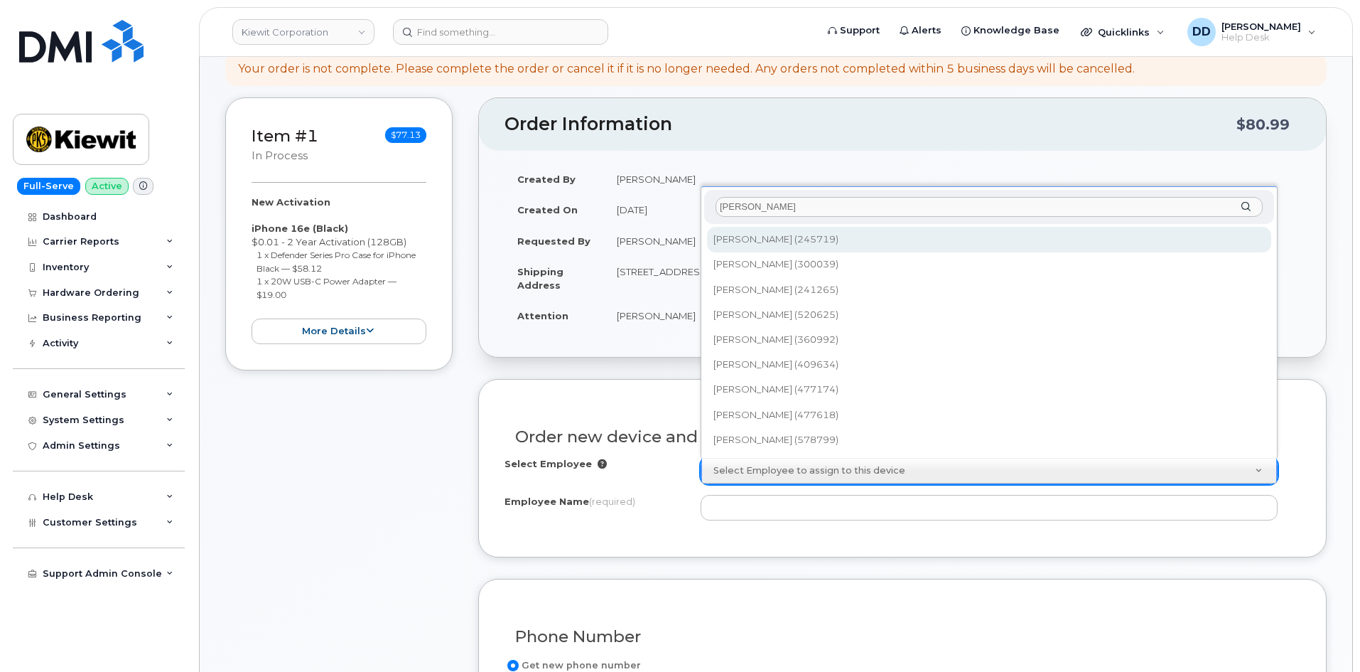
click at [813, 203] on input "[PERSON_NAME]" at bounding box center [989, 207] width 547 height 21
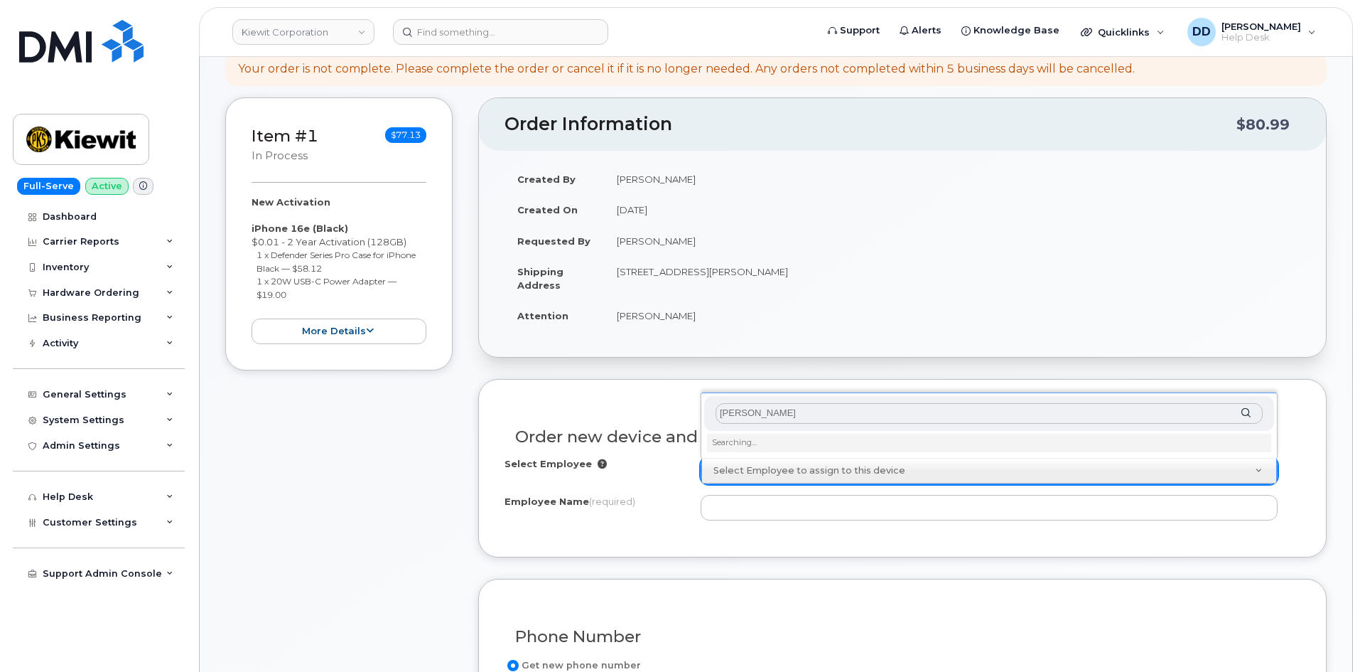
type input "[PERSON_NAME]"
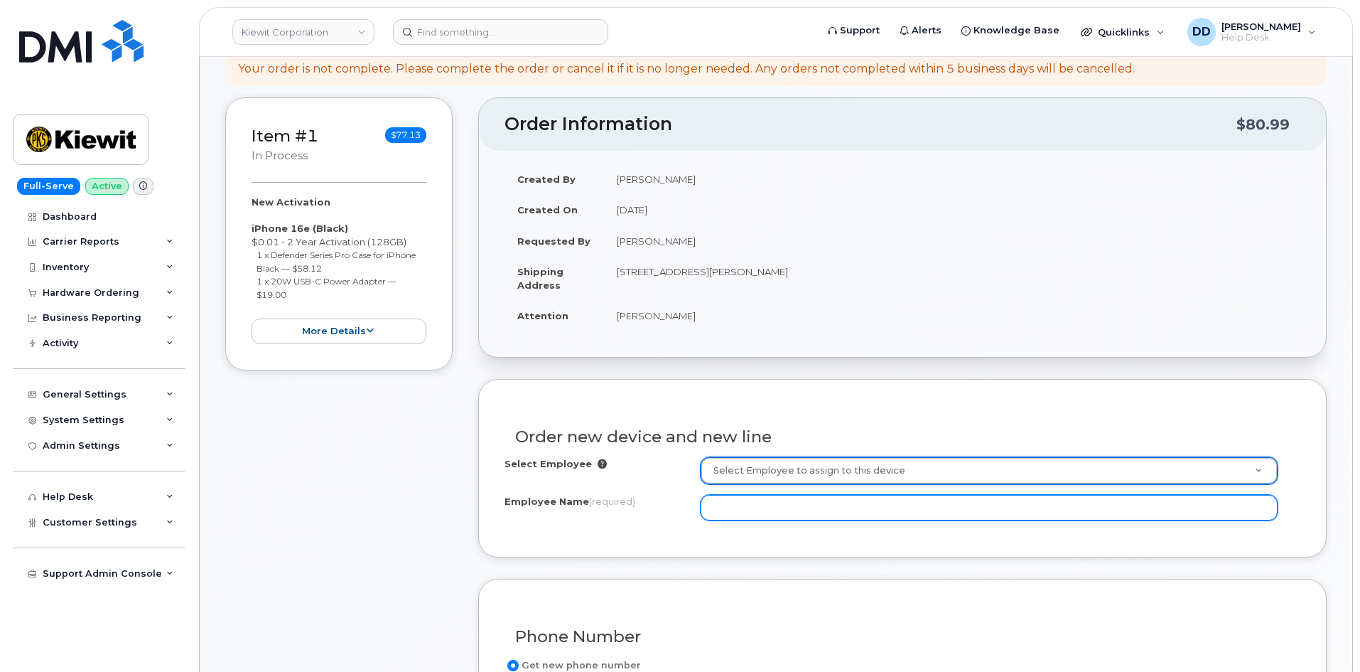
click at [763, 513] on input "Employee Name (required)" at bounding box center [989, 508] width 577 height 26
type input "[PERSON_NAME]"
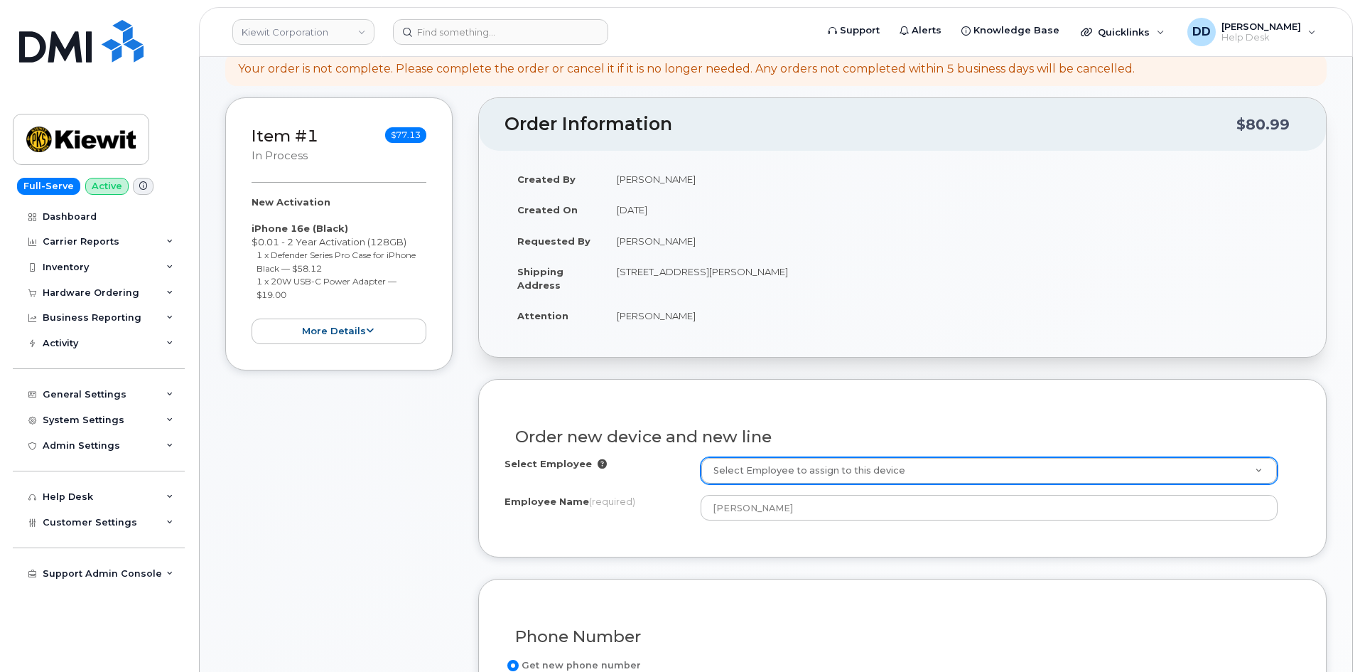
click at [726, 529] on div "Select Employee Select Employee to assign to this device Employee Name (require…" at bounding box center [903, 494] width 796 height 74
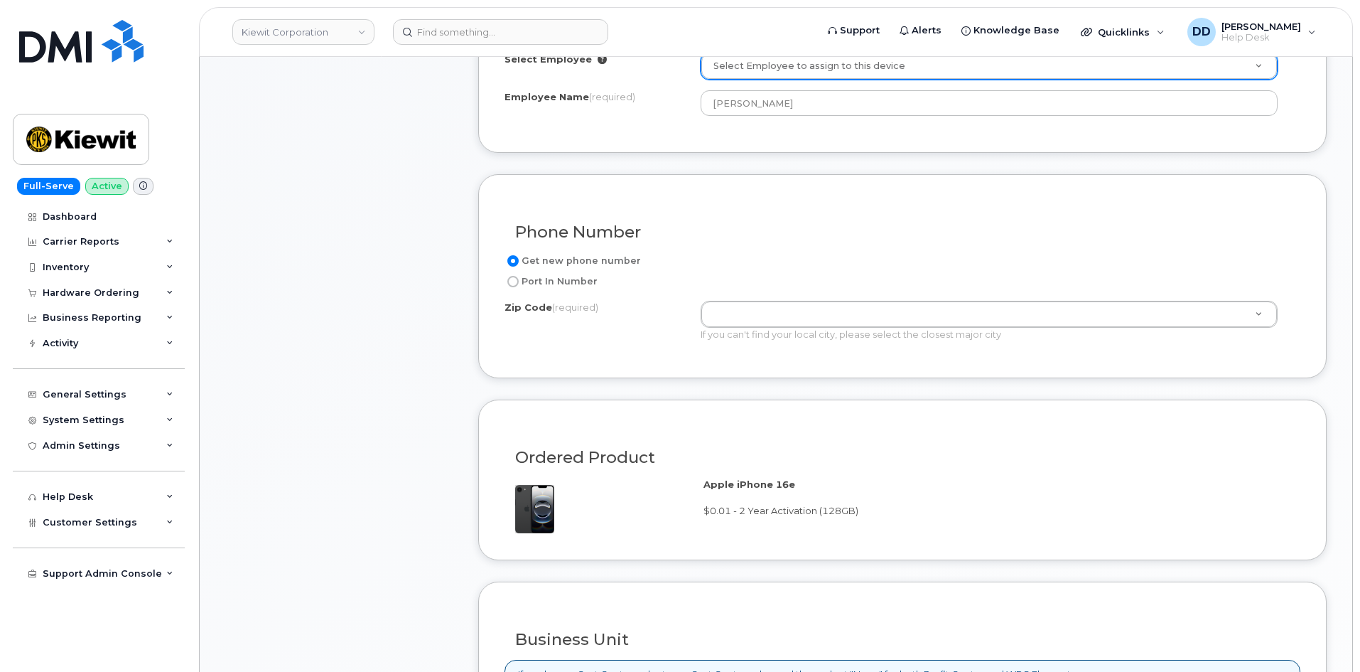
scroll to position [587, 0]
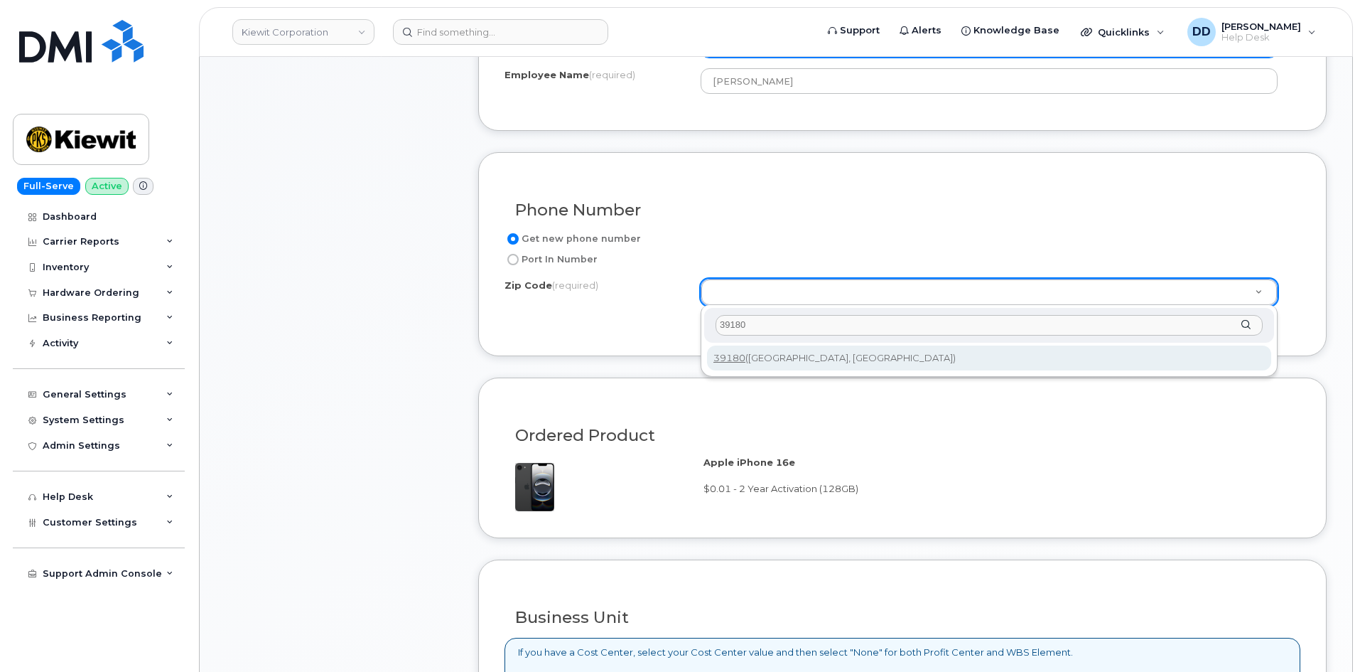
type input "39180"
type input "39180 (Vicksburg, MS)"
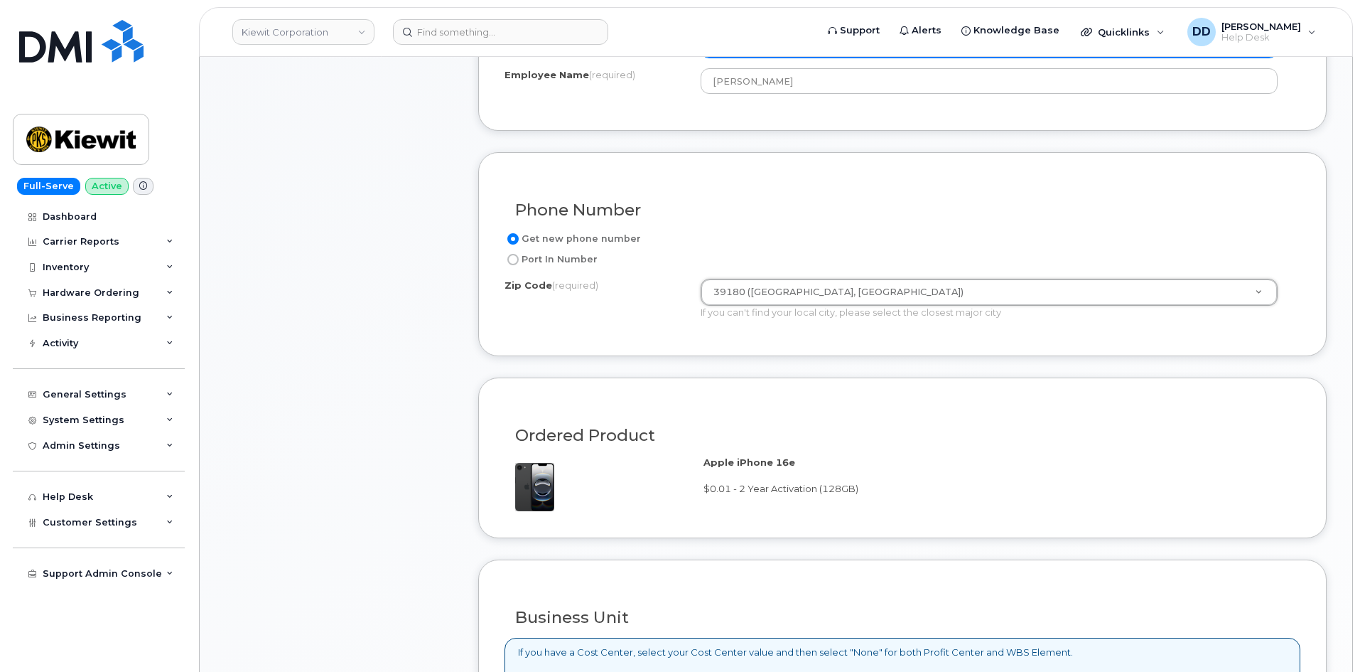
click at [706, 557] on form "Existing User Additional cost to upgrading the device Selected device is Eligib…" at bounding box center [902, 456] width 849 height 1009
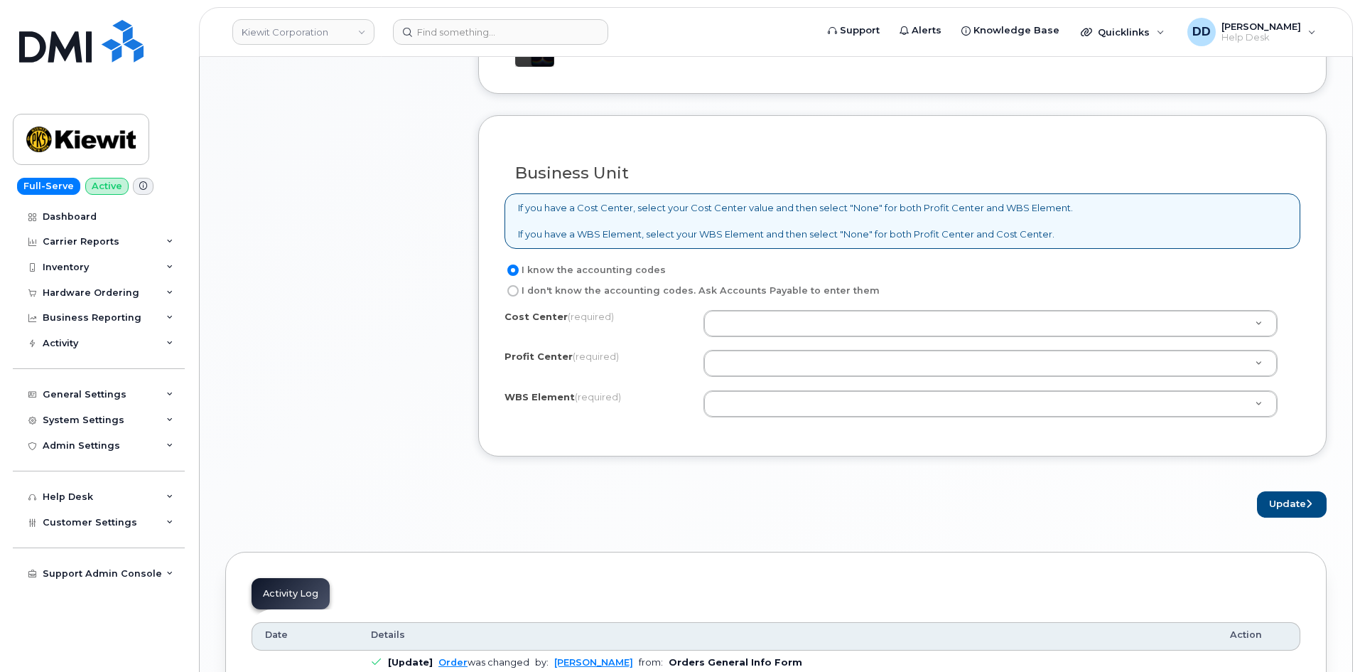
scroll to position [1032, 0]
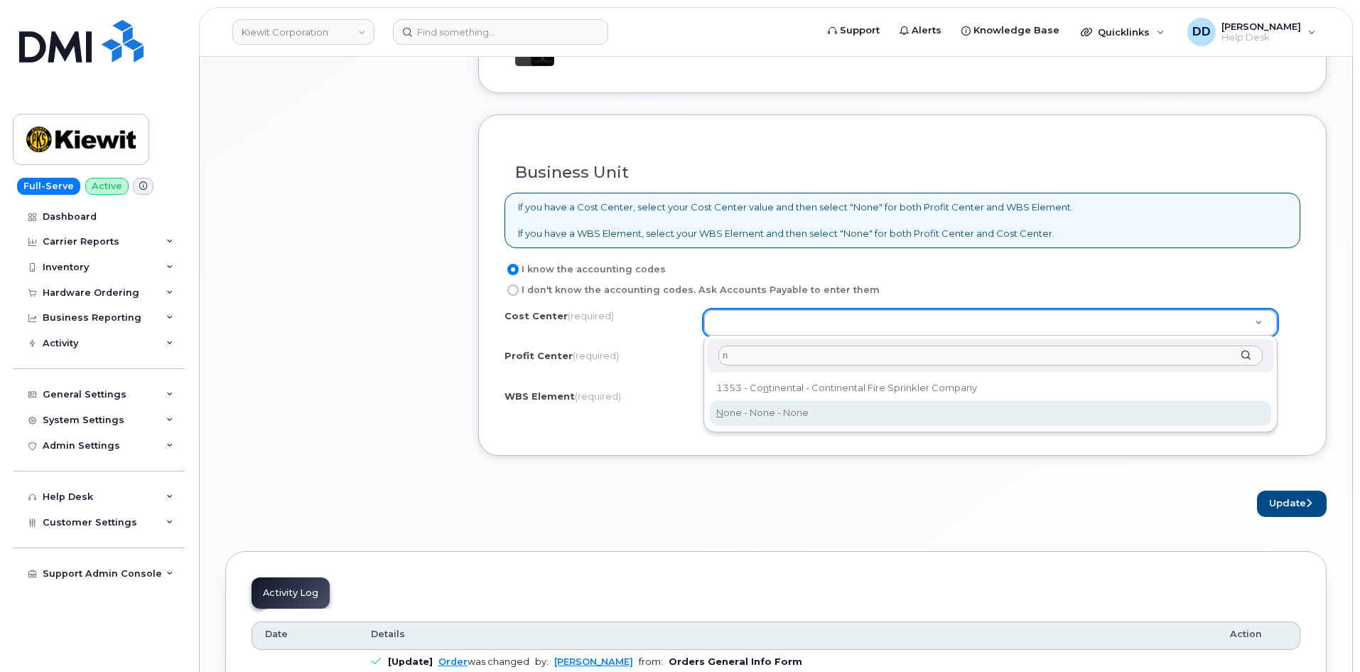
type input "n"
type input "None"
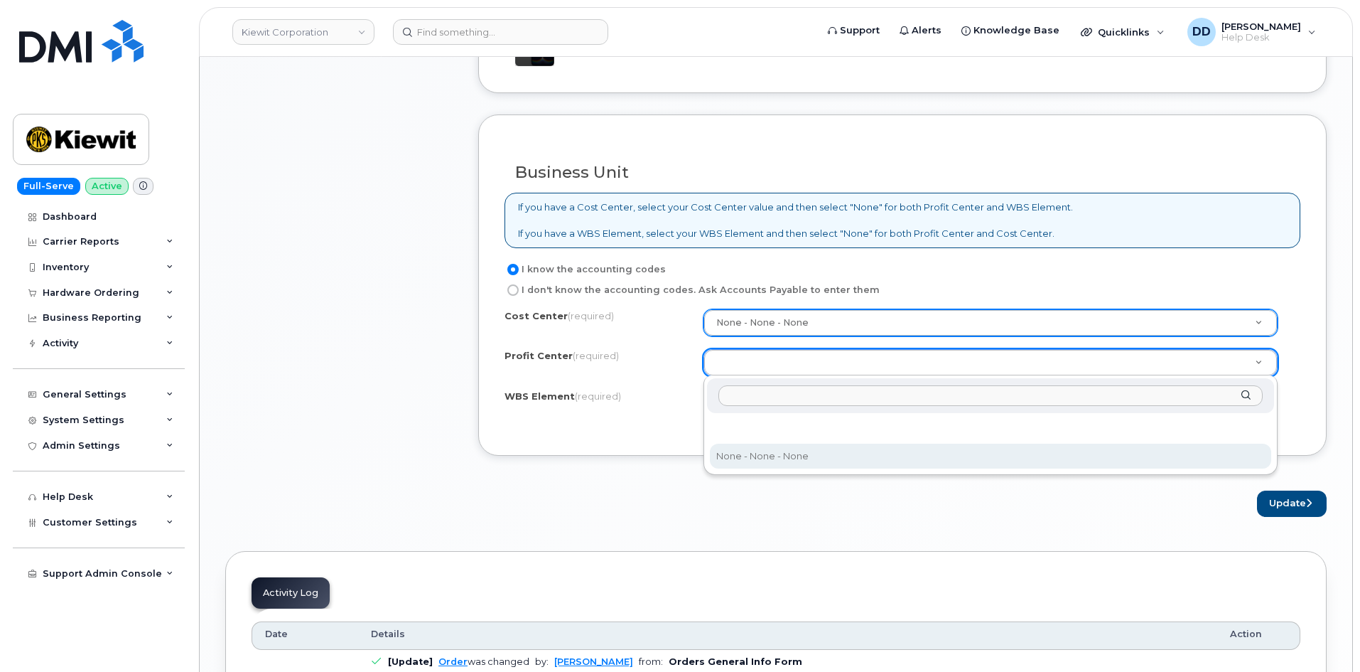
select select "None"
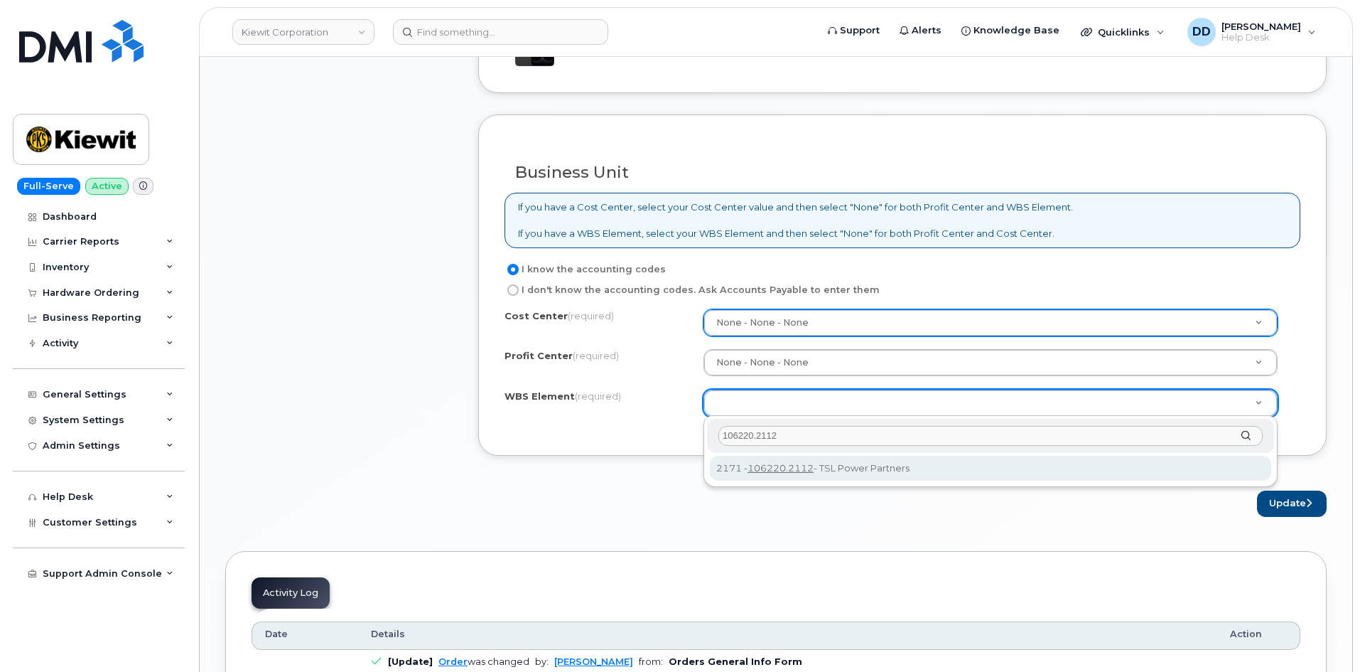
type input "106220.2112"
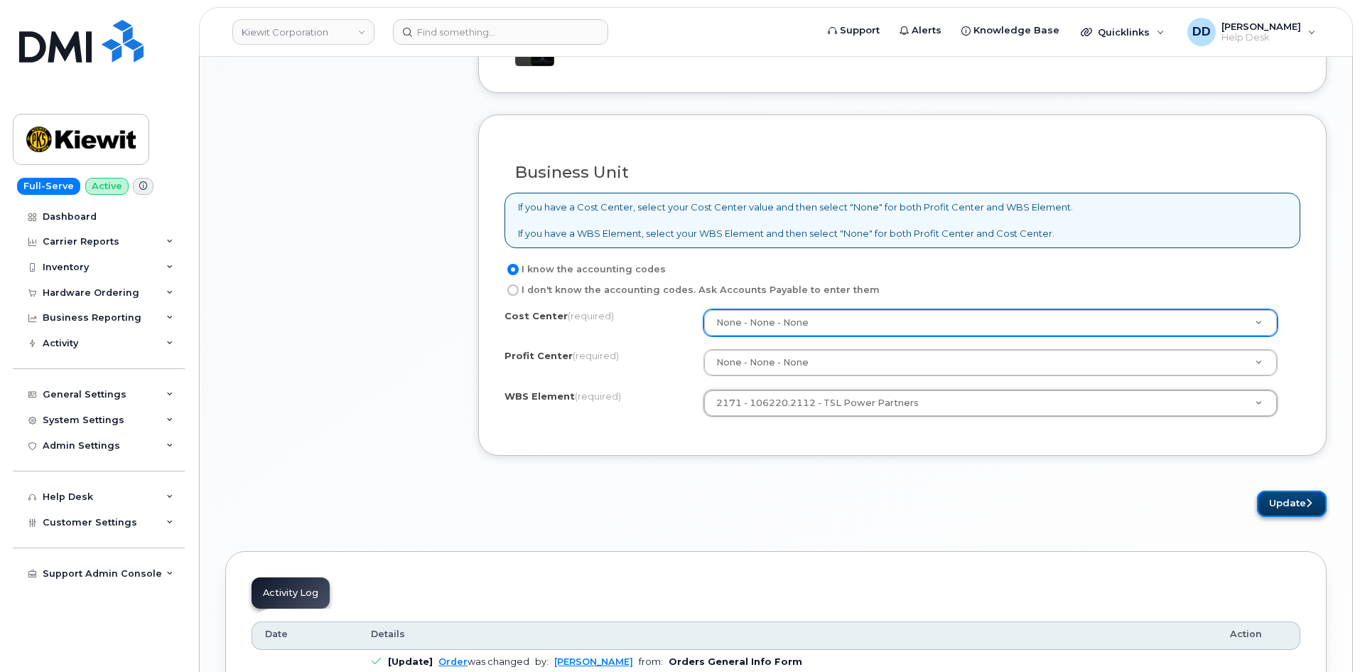
click at [1302, 507] on button "Update" at bounding box center [1292, 503] width 70 height 26
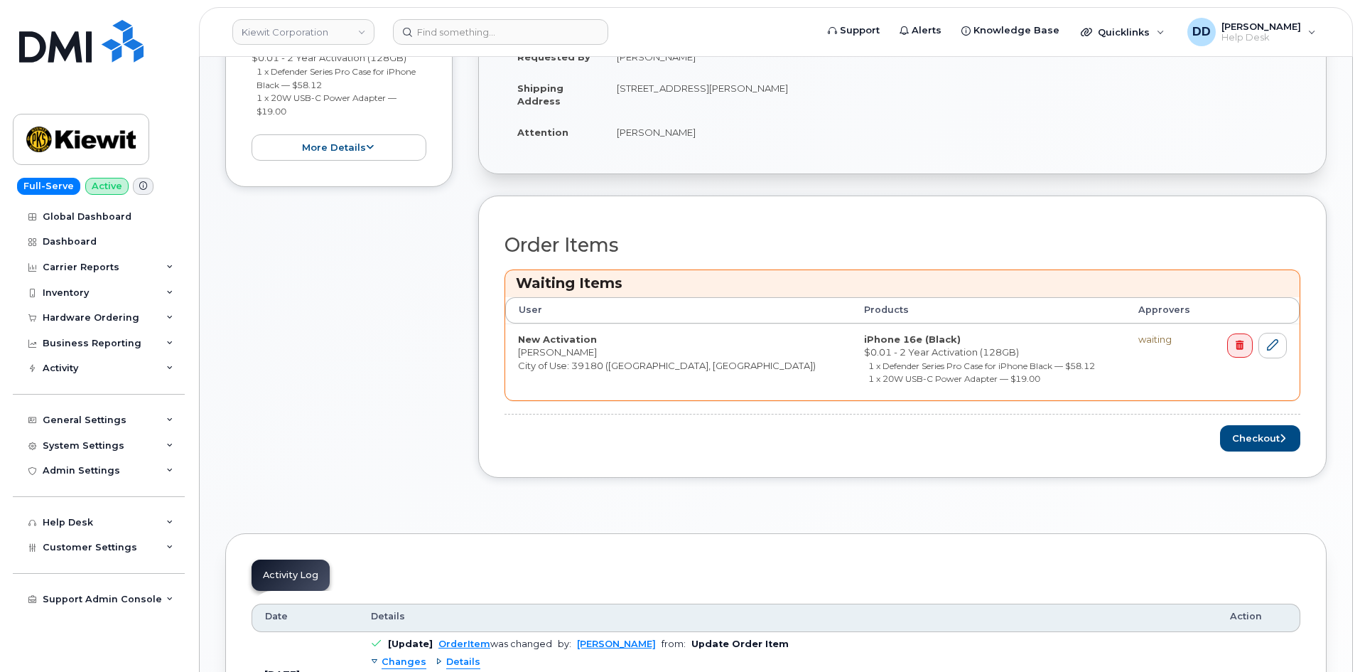
scroll to position [409, 0]
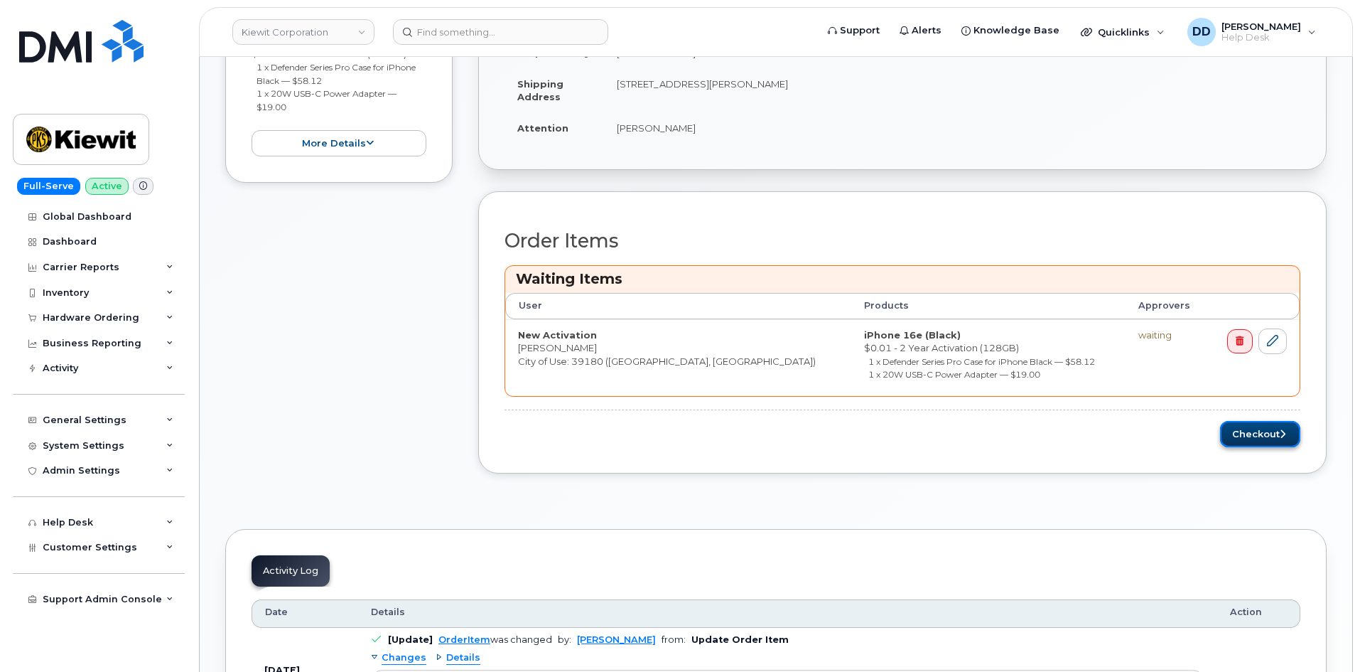
click at [1264, 437] on button "Checkout" at bounding box center [1260, 434] width 80 height 26
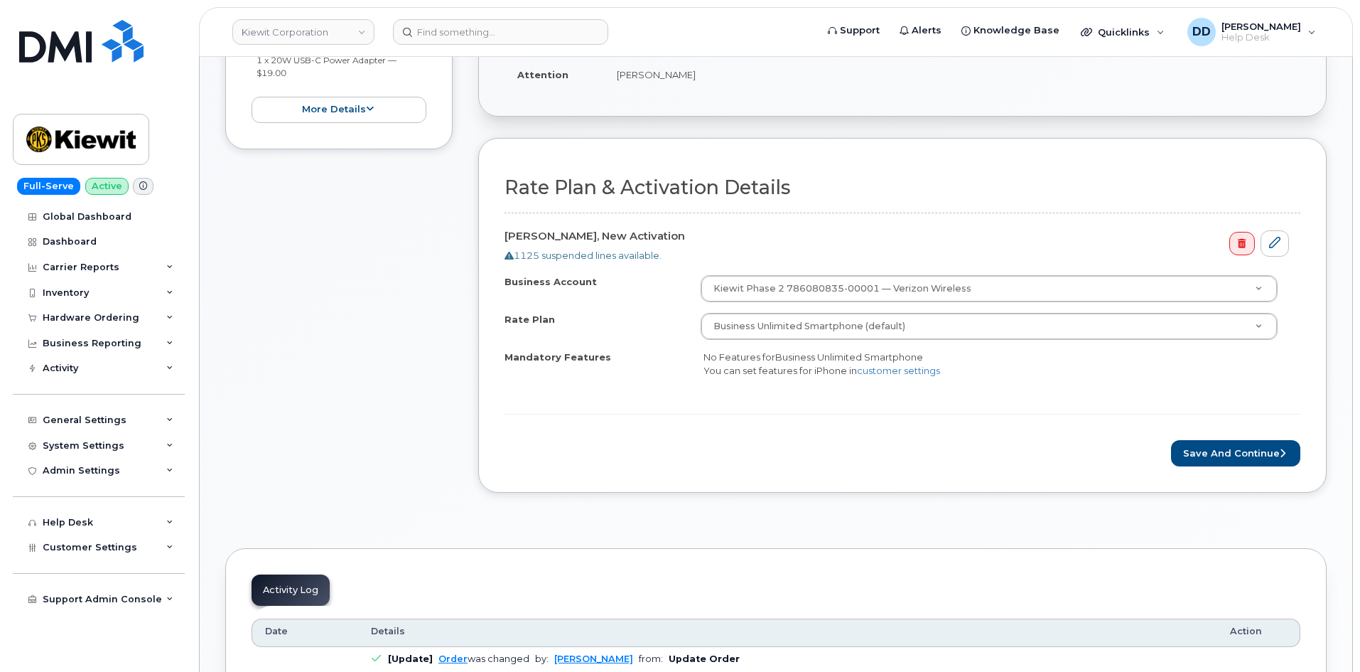
scroll to position [367, 0]
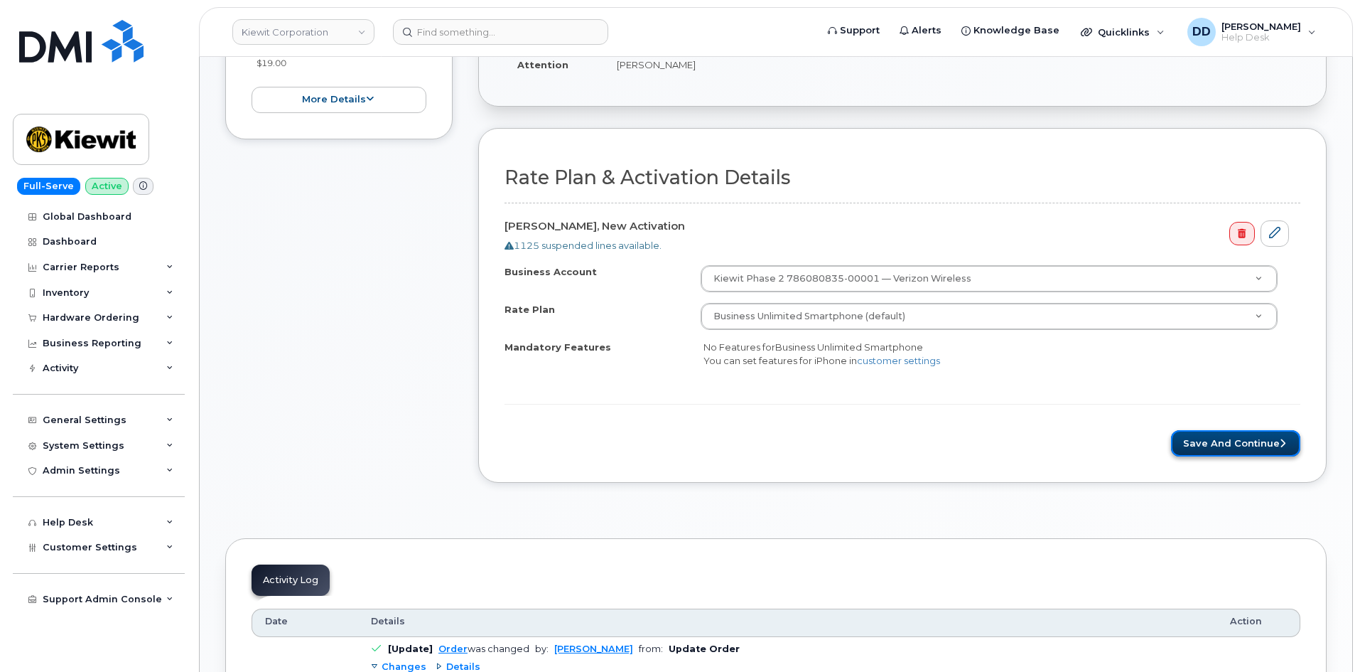
click at [1234, 444] on button "Save and Continue" at bounding box center [1235, 443] width 129 height 26
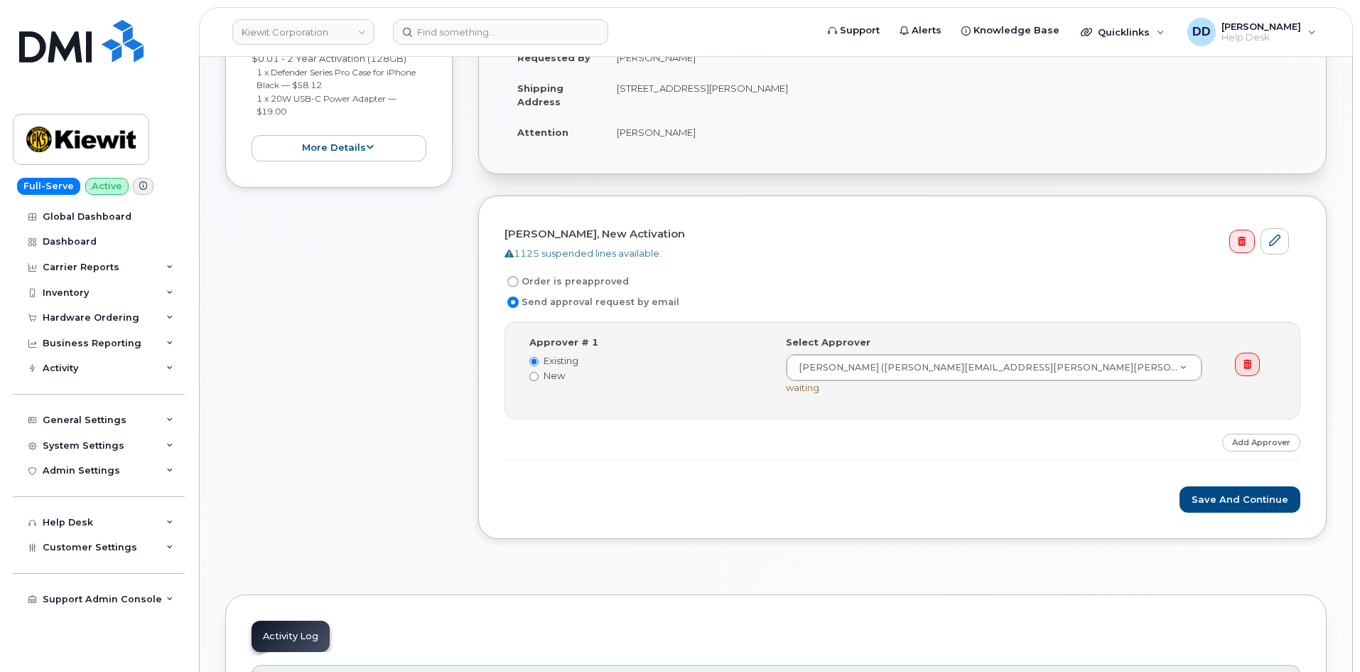
scroll to position [303, 0]
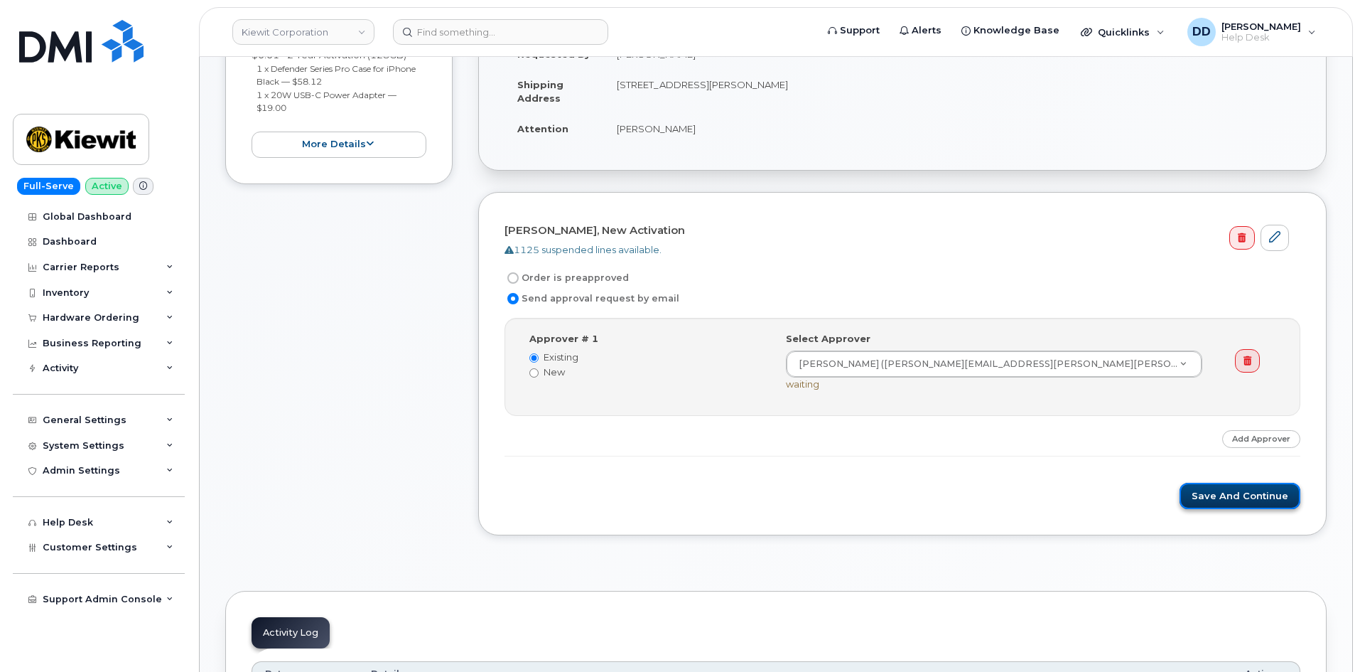
drag, startPoint x: 1212, startPoint y: 495, endPoint x: 1216, endPoint y: 501, distance: 7.7
click at [1214, 495] on button "Save and Continue" at bounding box center [1240, 496] width 121 height 26
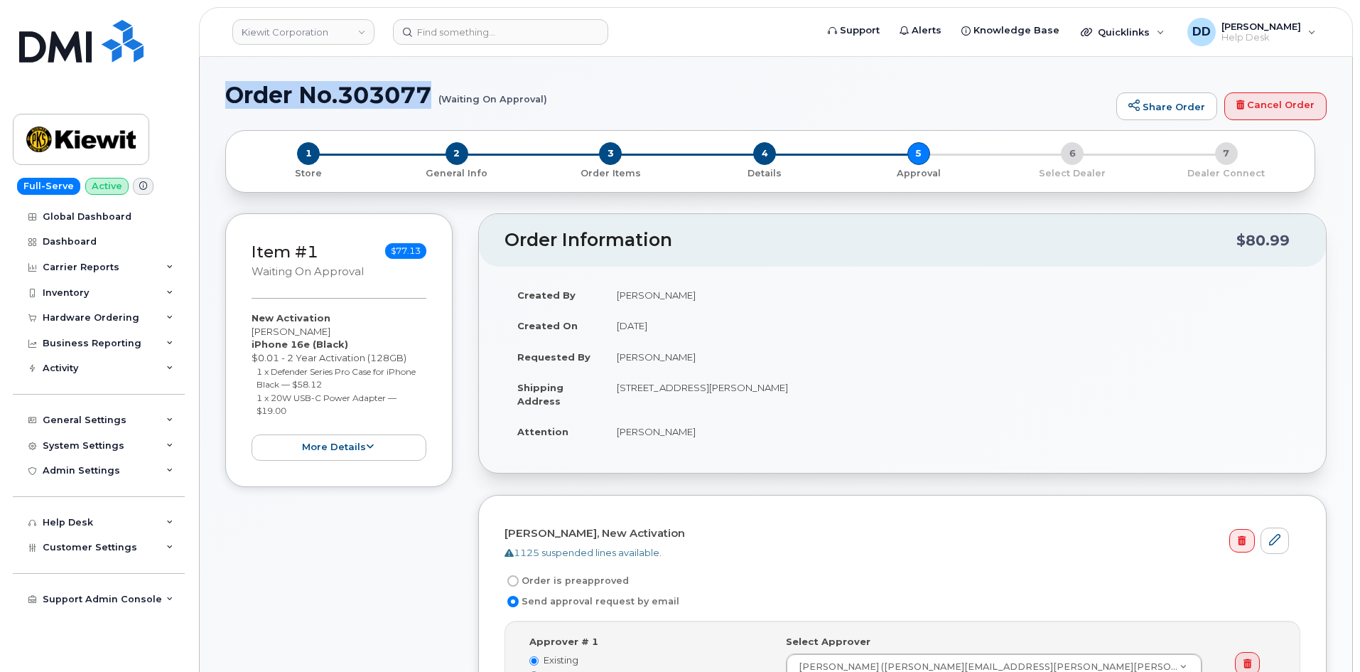
drag, startPoint x: 435, startPoint y: 92, endPoint x: 228, endPoint y: 100, distance: 207.0
click at [228, 100] on h1 "Order No.303077 (Waiting On Approval)" at bounding box center [667, 94] width 884 height 25
copy h1 "Order No.303077"
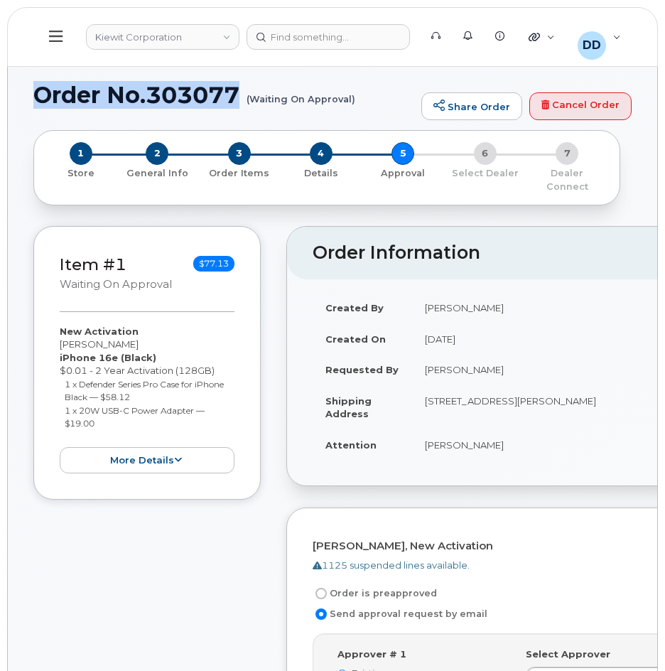
click at [58, 37] on icon at bounding box center [56, 36] width 14 height 11
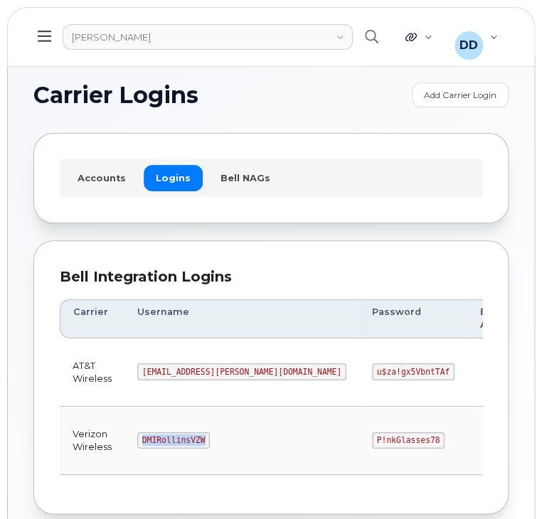
drag, startPoint x: 199, startPoint y: 439, endPoint x: 141, endPoint y: 440, distance: 57.6
click at [141, 440] on code "DMIRollinsVZW" at bounding box center [173, 440] width 72 height 17
copy code "DMIRollinsVZW"
click at [467, 379] on td at bounding box center [503, 372] width 72 height 68
drag, startPoint x: 323, startPoint y: 437, endPoint x: 266, endPoint y: 440, distance: 56.9
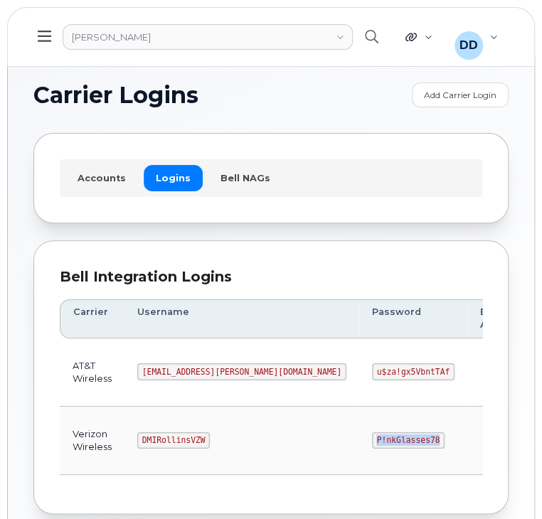
click at [372, 440] on code "P!nkGlasses78" at bounding box center [408, 440] width 72 height 17
copy code "P!nkGlasses78"
